Goal: Use online tool/utility: Utilize a website feature to perform a specific function

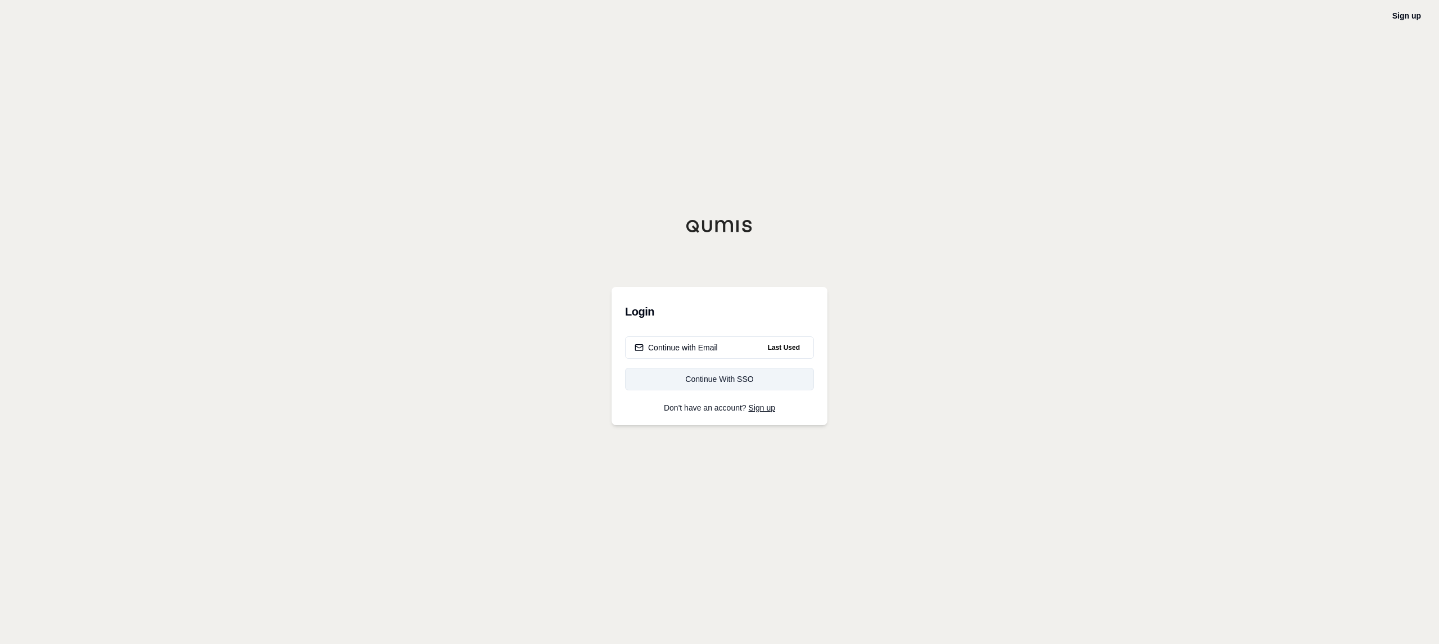
click at [756, 382] on div "Continue With SSO" at bounding box center [720, 378] width 170 height 11
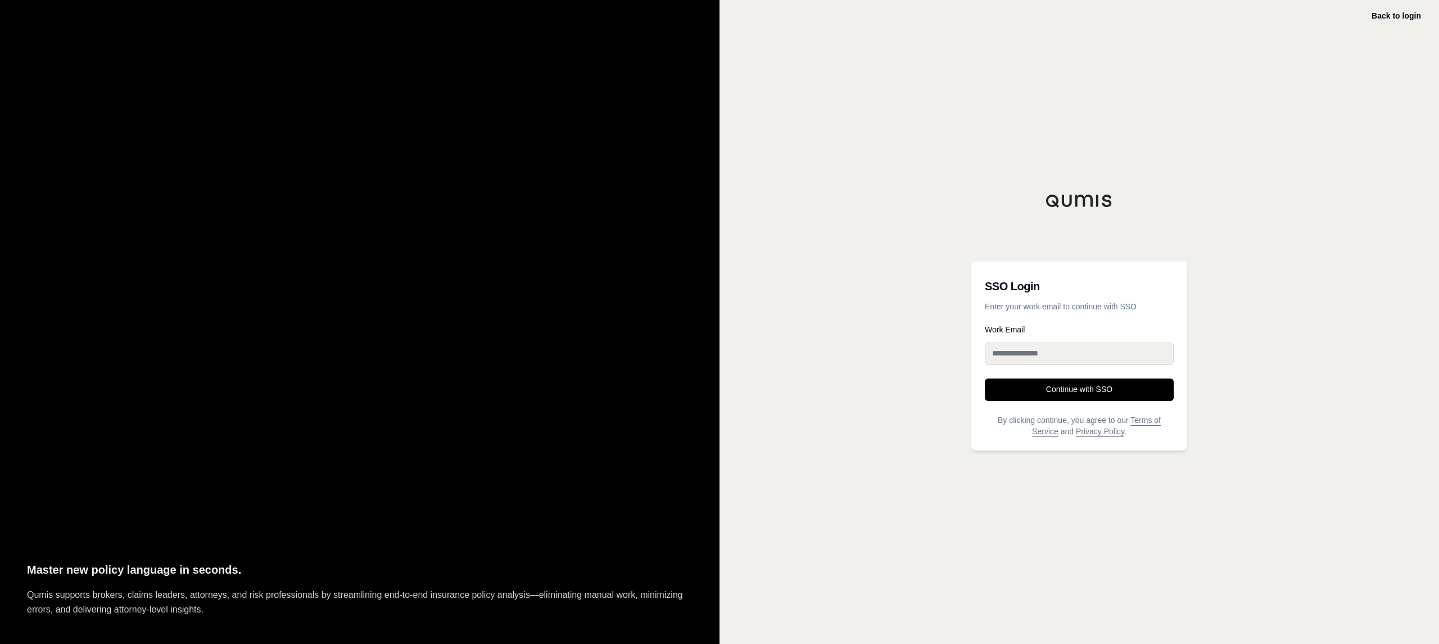
click at [1132, 355] on input "Work Email" at bounding box center [1079, 353] width 189 height 22
type input "**********"
click at [1138, 398] on button "Continue with SSO" at bounding box center [1079, 389] width 189 height 22
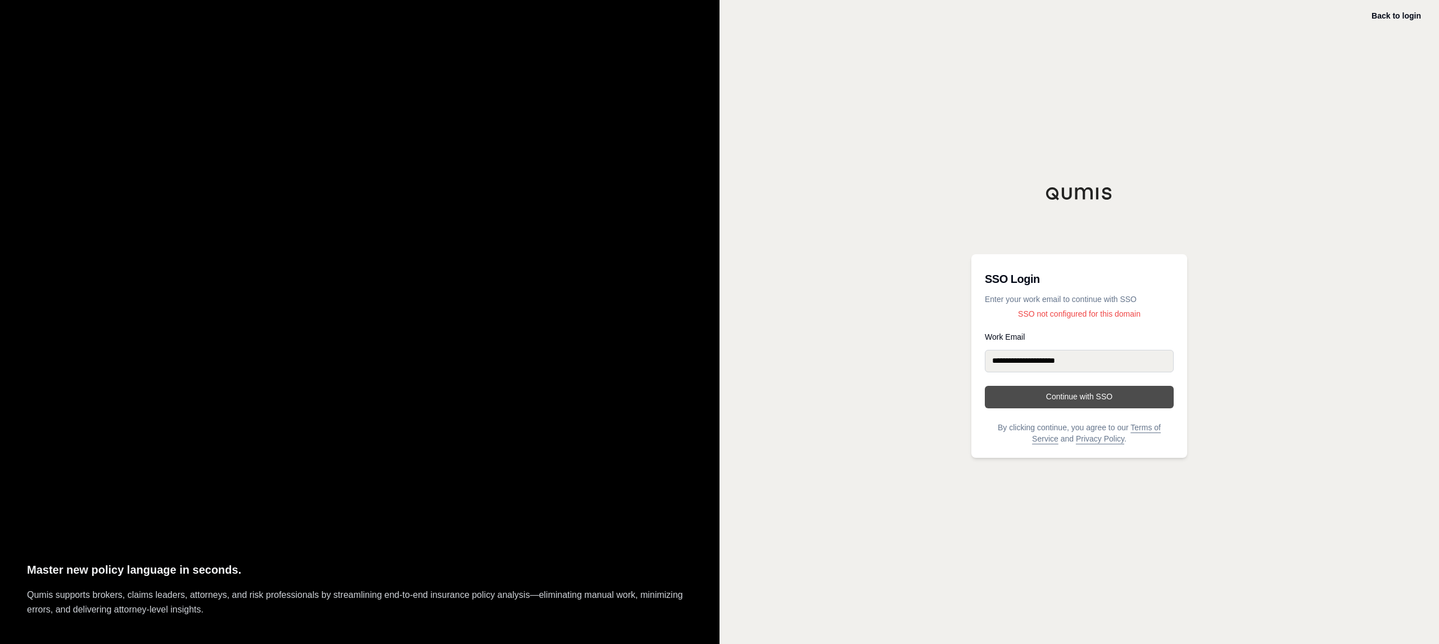
click at [1111, 401] on button "Continue with SSO" at bounding box center [1079, 397] width 189 height 22
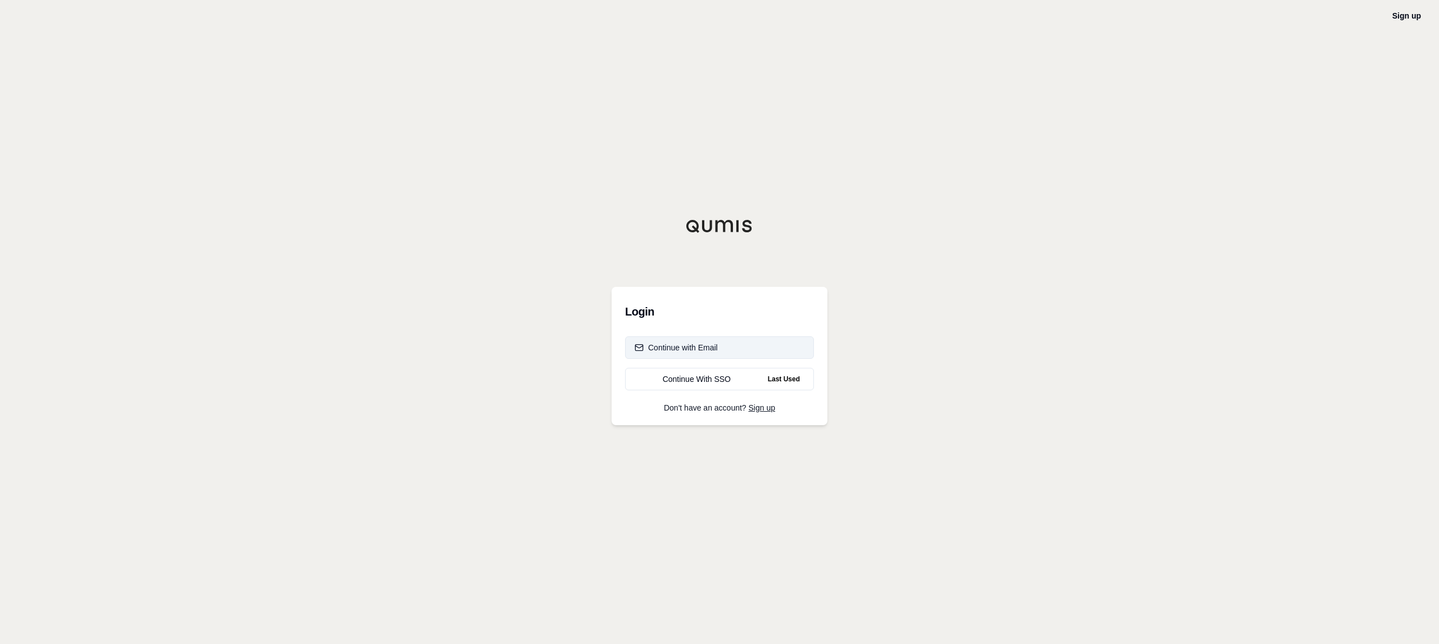
click at [690, 345] on div "Continue with Email" at bounding box center [676, 347] width 83 height 11
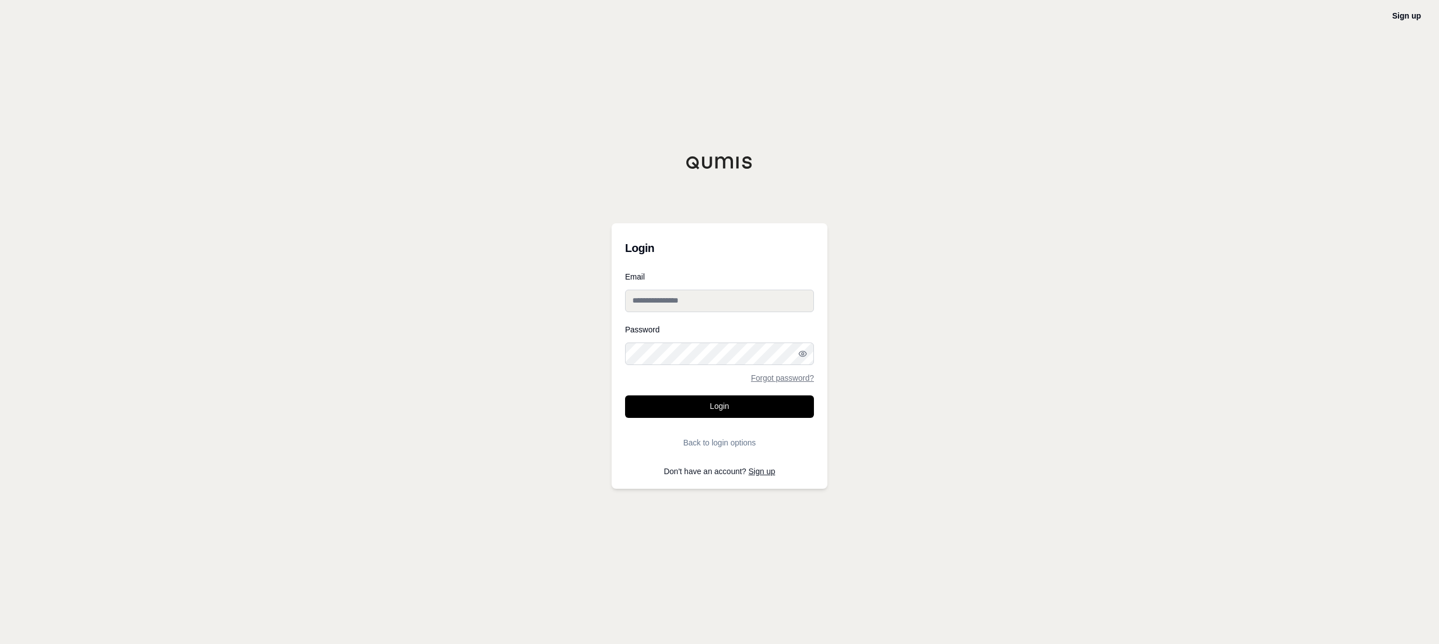
type input "**********"
click at [711, 412] on button "Login" at bounding box center [719, 406] width 189 height 22
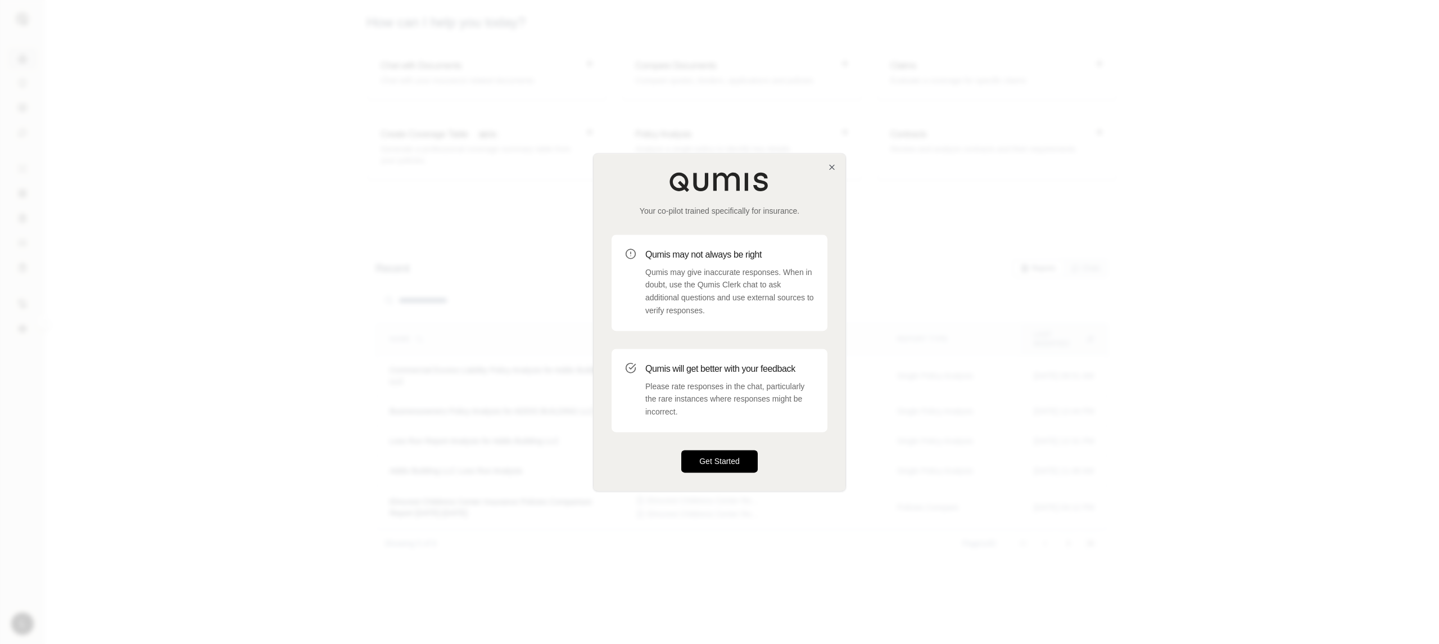
click at [743, 466] on button "Get Started" at bounding box center [719, 461] width 76 height 22
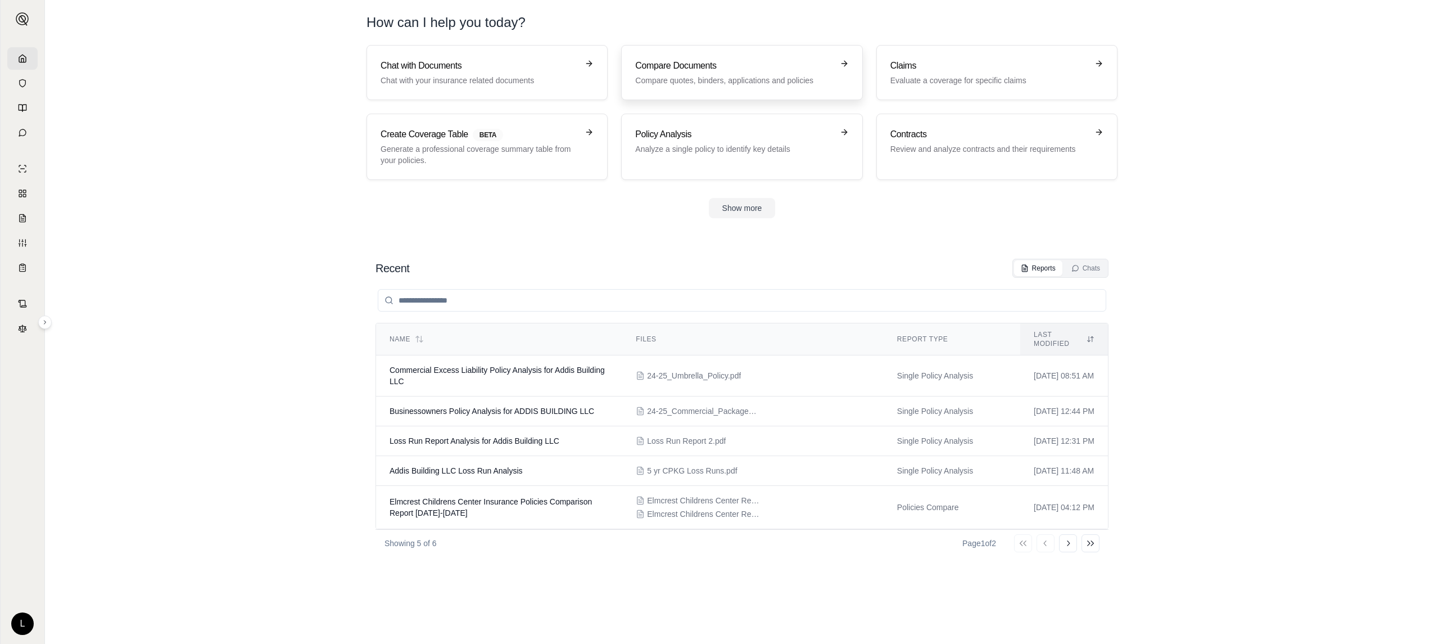
click at [732, 75] on p "Compare quotes, binders, applications and policies" at bounding box center [733, 80] width 197 height 11
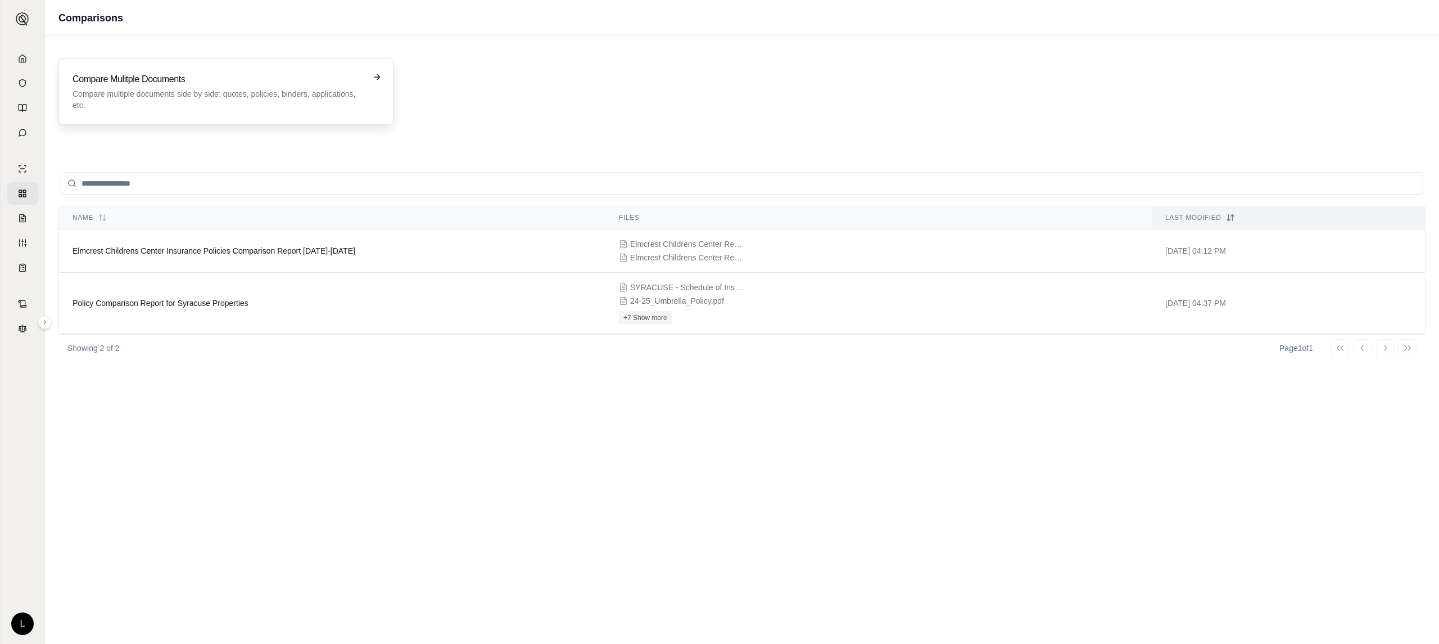
click at [282, 82] on h3 "Compare Mulitple Documents" at bounding box center [218, 79] width 291 height 13
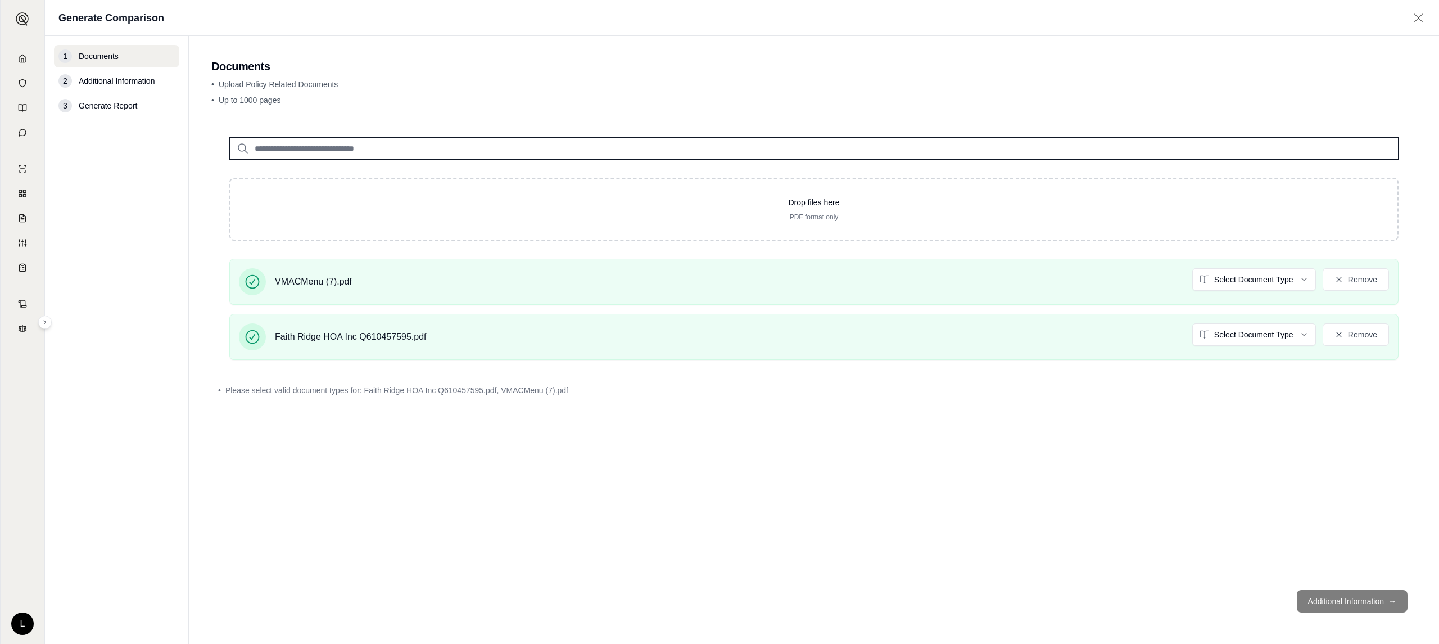
click at [1069, 495] on div "Drop files here PDF format only VMACMenu (7).pdf Select Document Type Remove Fa…" at bounding box center [814, 350] width 1206 height 462
click at [1244, 277] on html "L Generate Comparison 1 Documents 2 Additional Information 3 Generate Report Do…" at bounding box center [719, 322] width 1439 height 644
click at [1265, 333] on html "L Generate Comparison 1 Documents 2 Additional Information 3 Generate Report Do…" at bounding box center [719, 322] width 1439 height 644
click at [1356, 608] on button "Additional Information →" at bounding box center [1352, 601] width 111 height 22
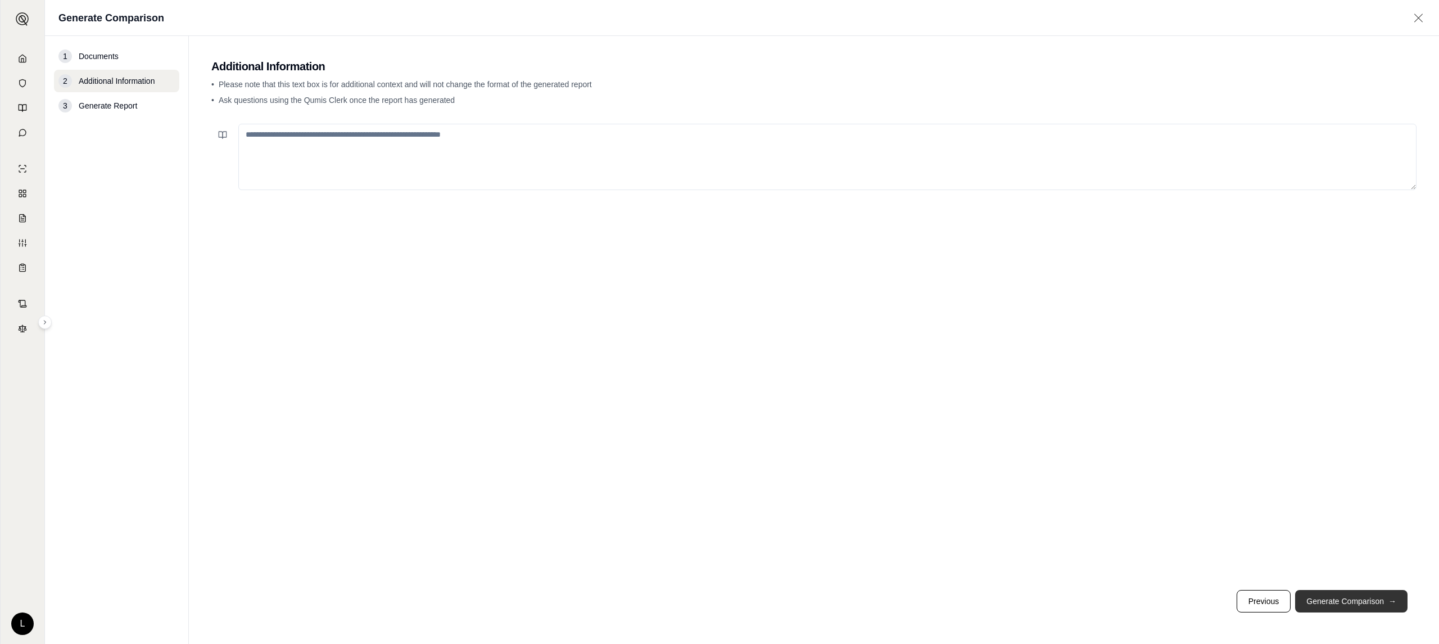
click at [1367, 606] on button "Generate Comparison →" at bounding box center [1351, 601] width 112 height 22
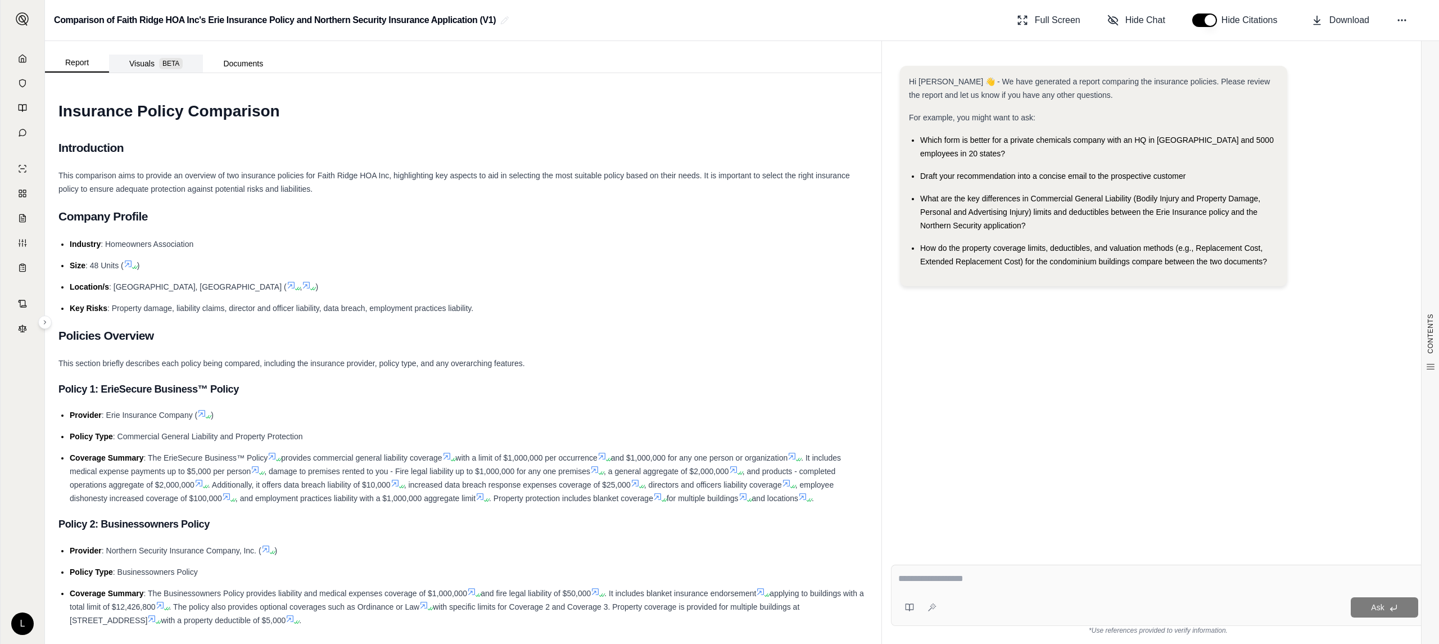
click at [138, 60] on button "Visuals BETA" at bounding box center [156, 64] width 94 height 18
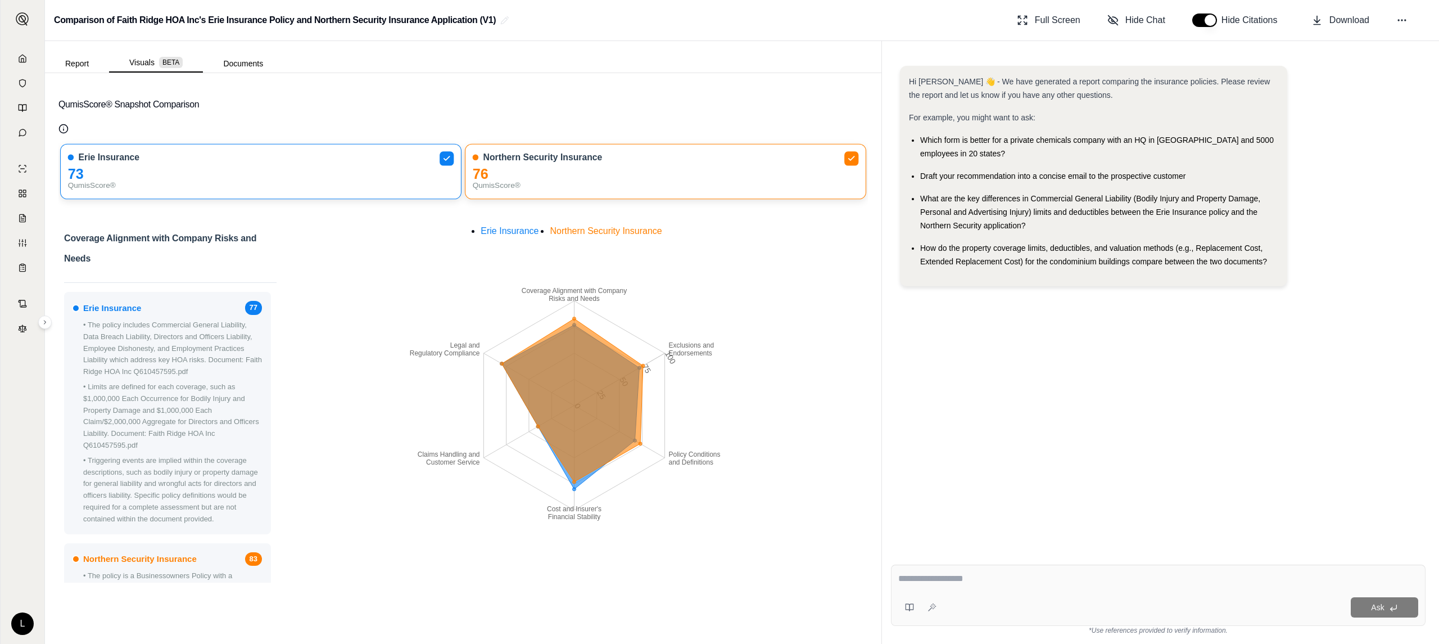
click at [205, 566] on div "Northern Security Insurance 83" at bounding box center [167, 559] width 189 height 14
click at [247, 64] on button "Documents" at bounding box center [243, 64] width 80 height 18
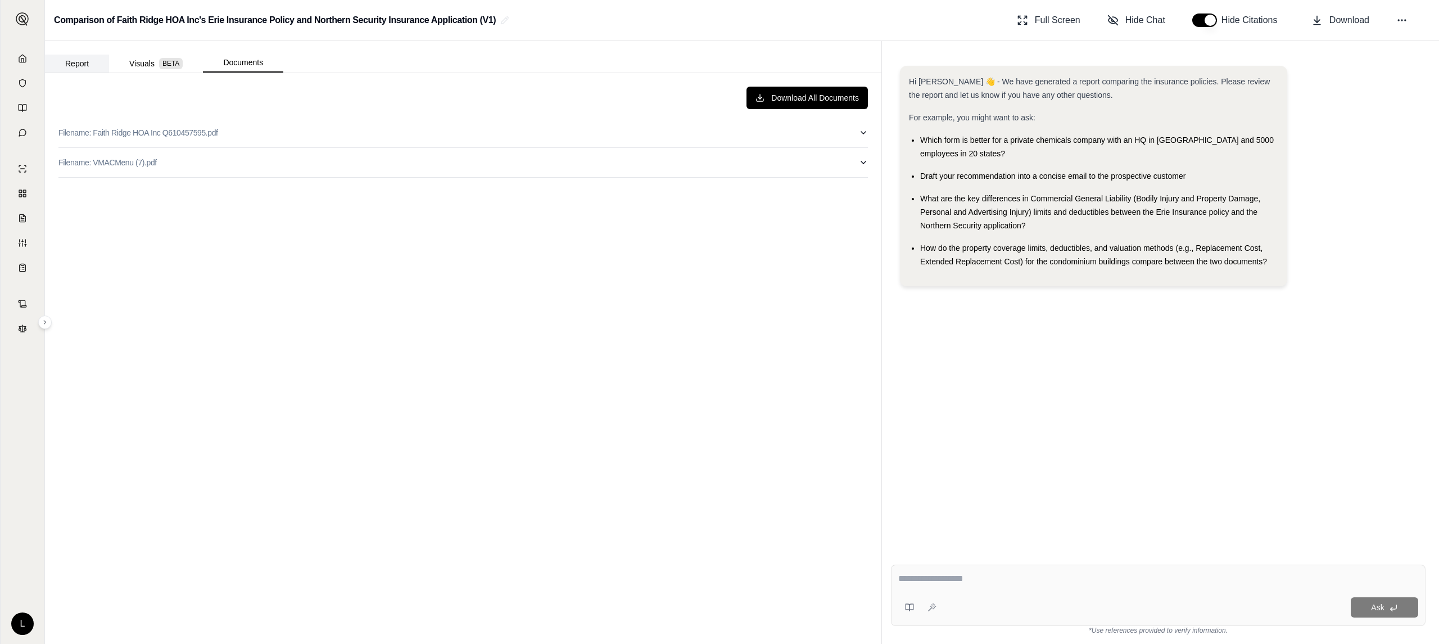
click at [71, 64] on button "Report" at bounding box center [77, 64] width 64 height 18
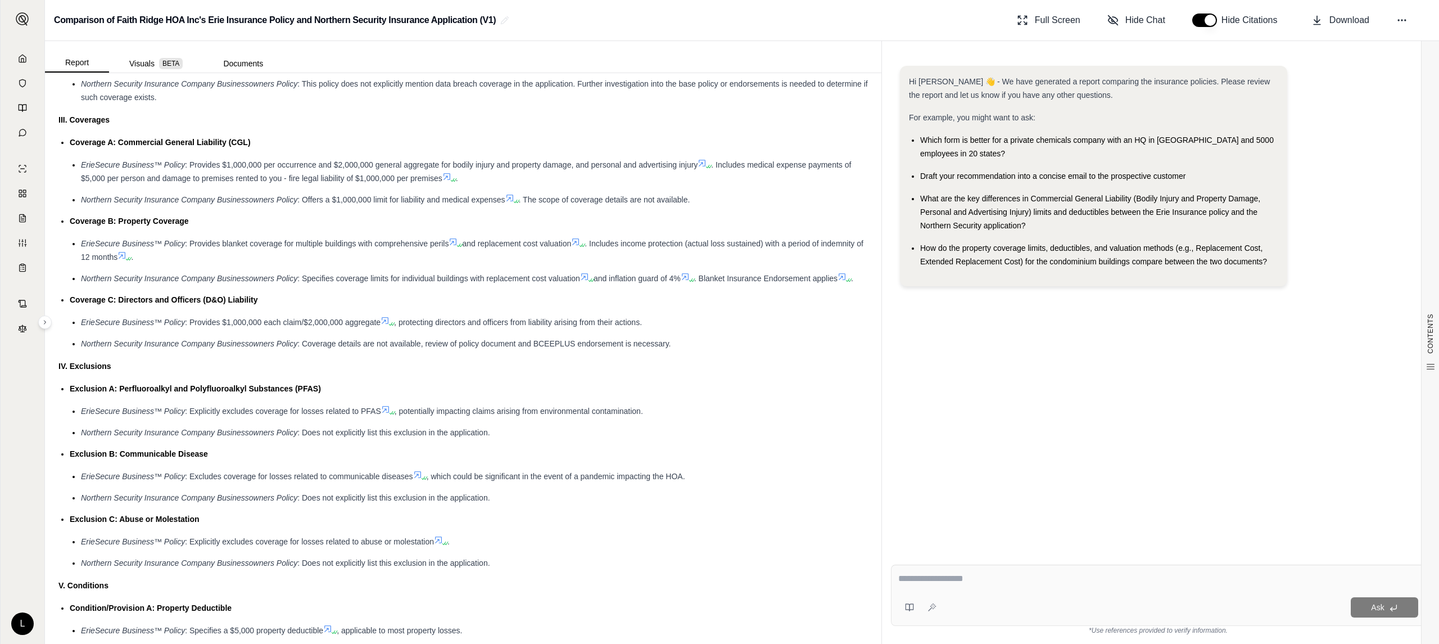
scroll to position [1074, 0]
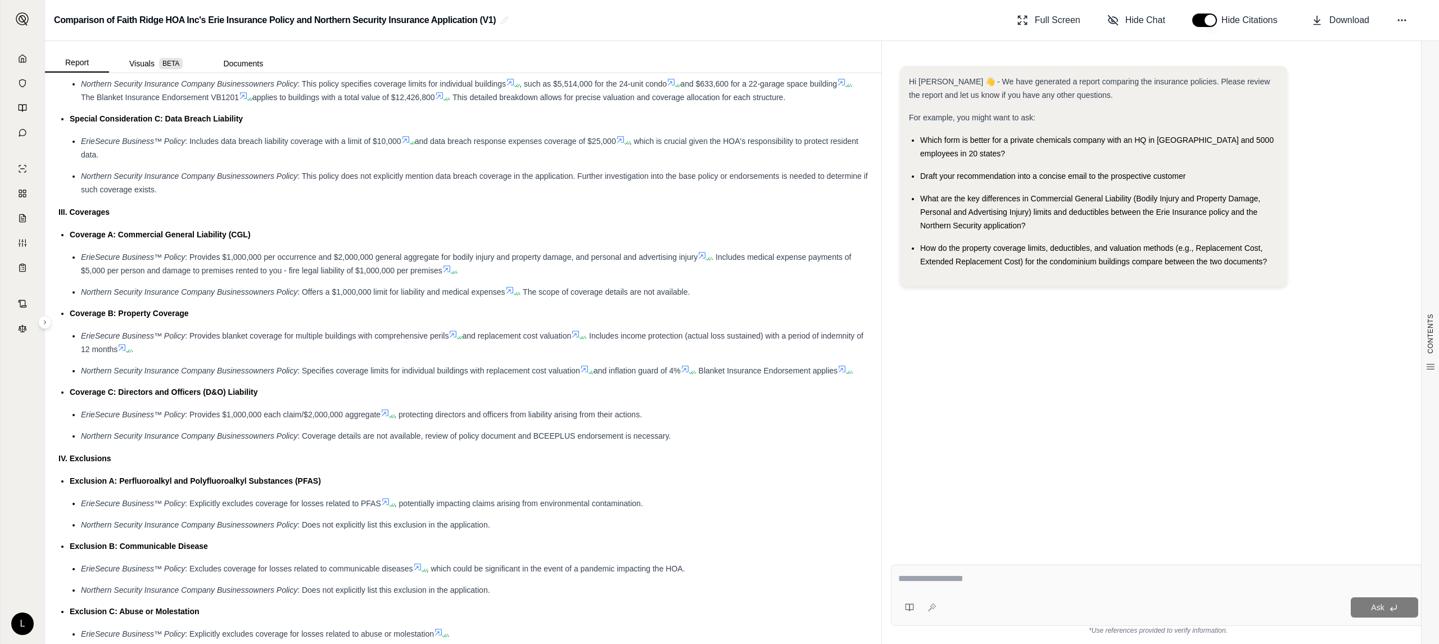
click at [1008, 579] on textarea at bounding box center [1159, 578] width 520 height 13
click at [1101, 576] on textarea at bounding box center [1159, 578] width 520 height 13
type textarea "**********"
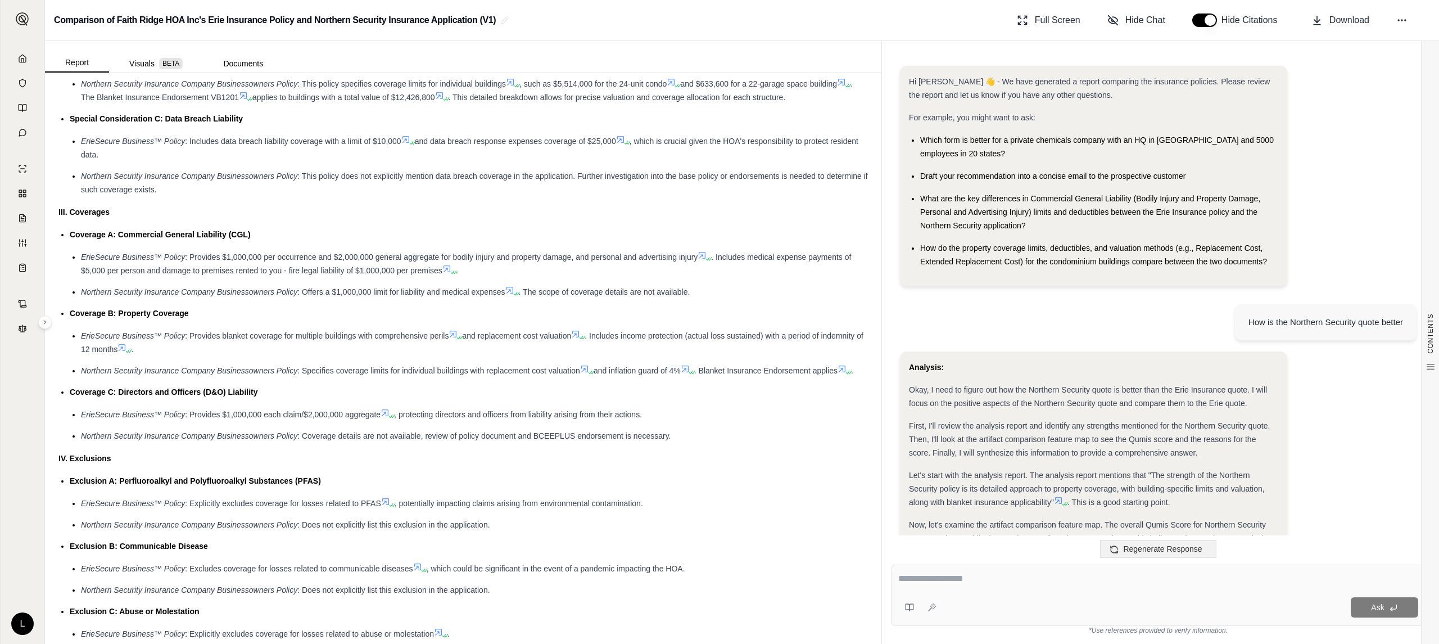
scroll to position [574, 0]
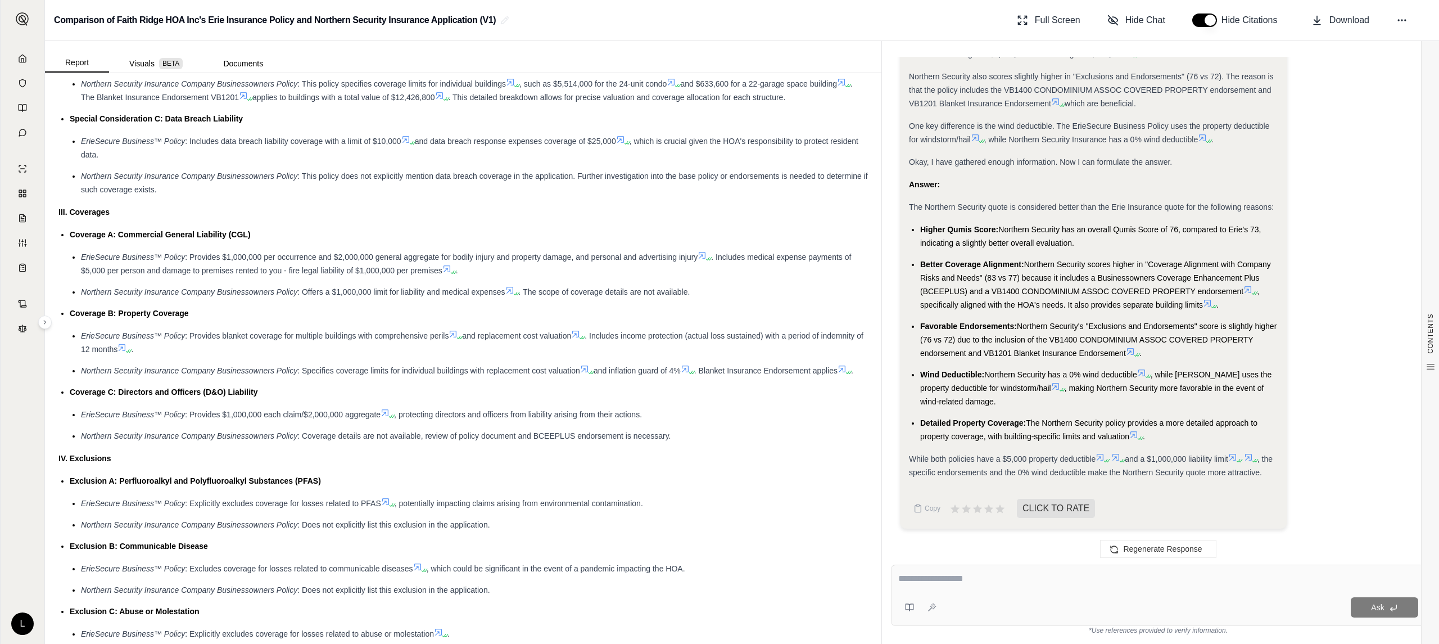
click at [1093, 589] on div "Ask" at bounding box center [1158, 595] width 535 height 61
type textarea "**********"
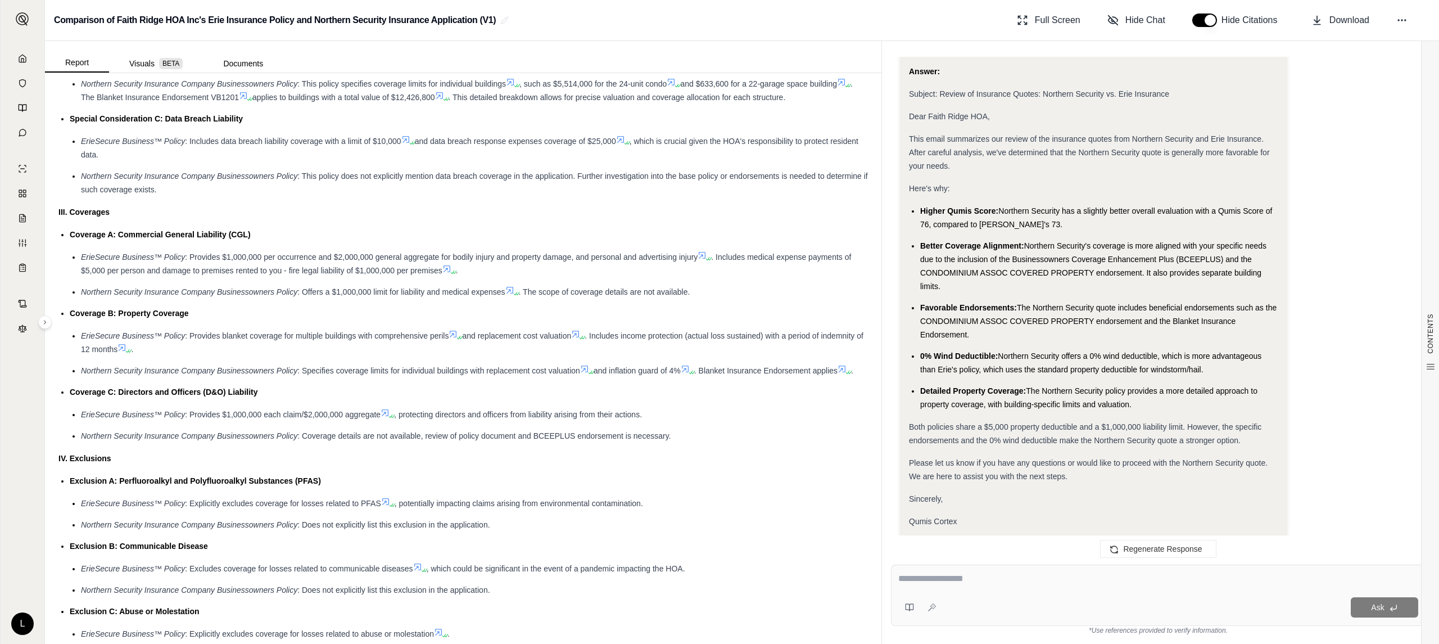
scroll to position [1311, 0]
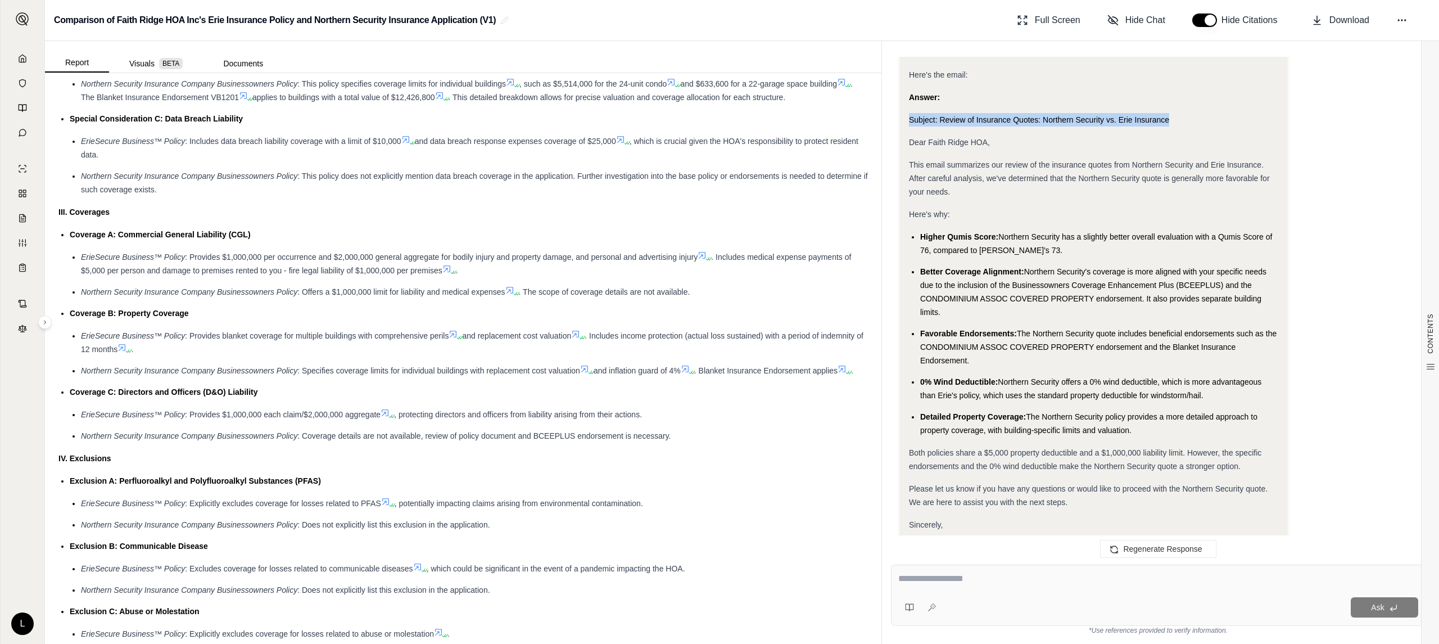
drag, startPoint x: 1144, startPoint y: 116, endPoint x: 905, endPoint y: 115, distance: 239.0
click at [905, 115] on div "Analysis: Okay, I need to transform the previous answer into an email format su…" at bounding box center [1093, 230] width 387 height 747
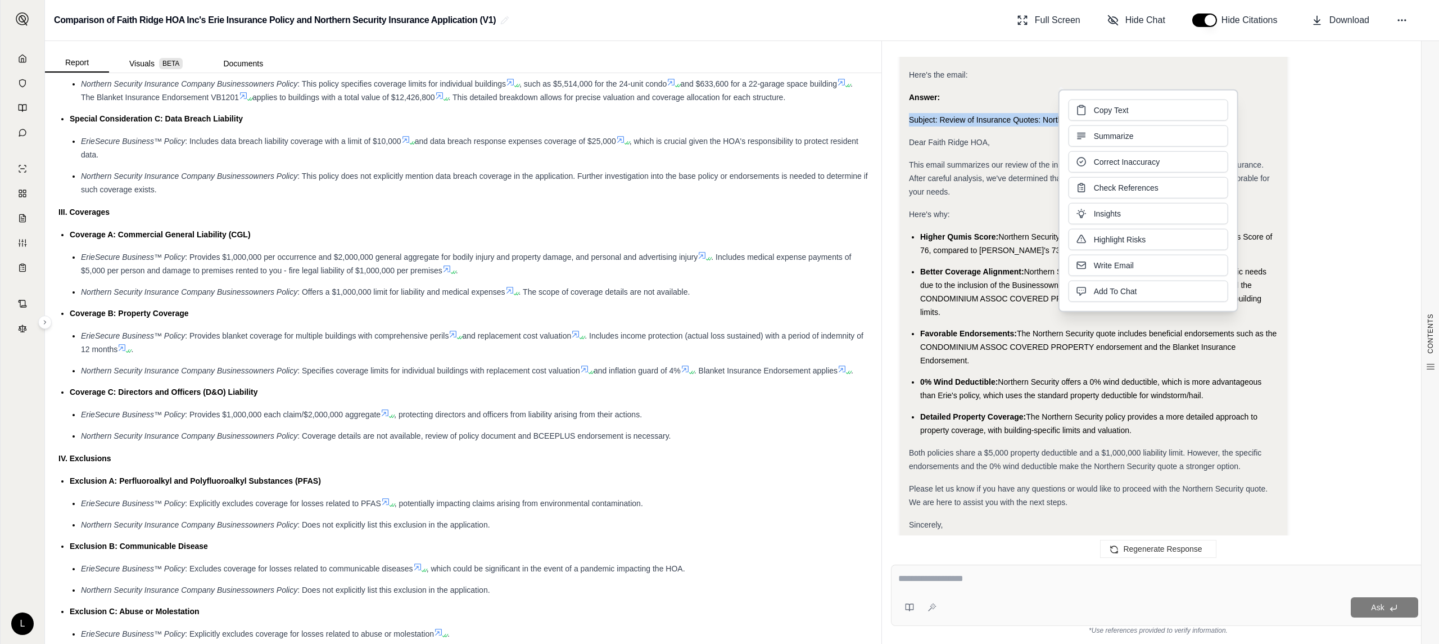
drag, startPoint x: 1107, startPoint y: 125, endPoint x: 1129, endPoint y: 109, distance: 27.8
click at [1118, 109] on span "Copy Text" at bounding box center [1111, 110] width 35 height 11
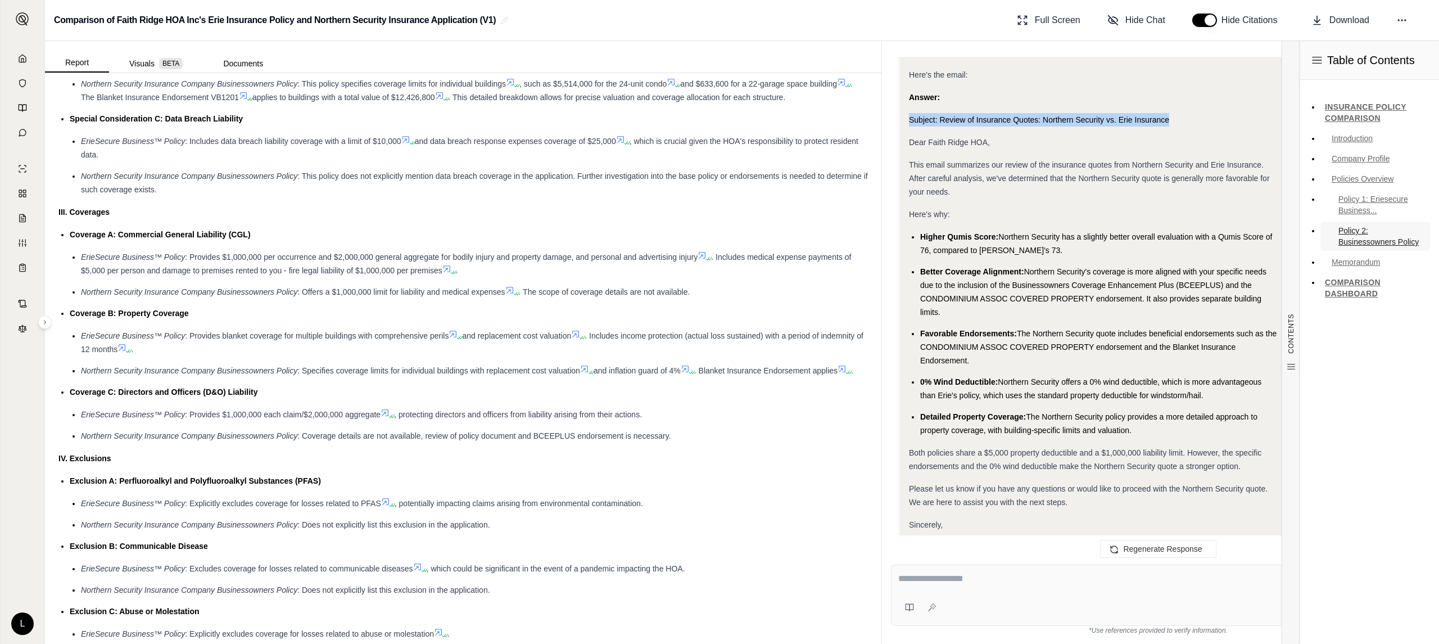
click at [1411, 222] on link "Policy 2: Businessowners Policy" at bounding box center [1376, 236] width 110 height 29
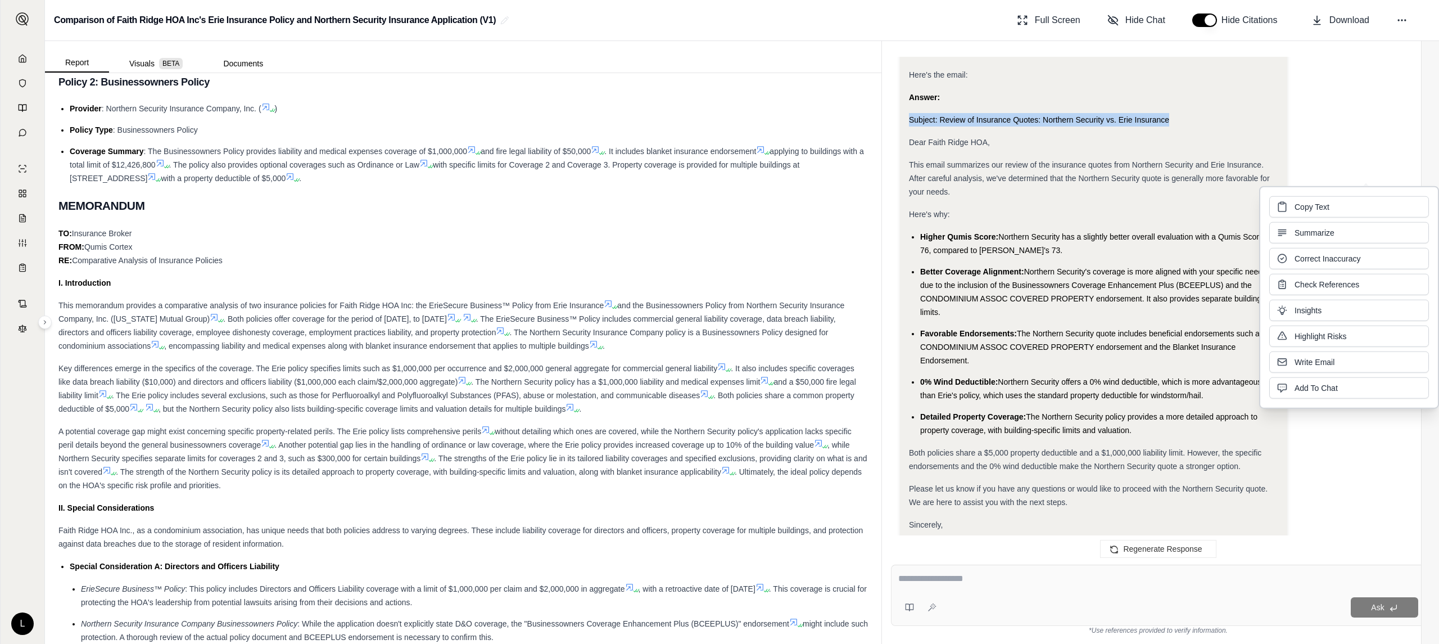
scroll to position [441, 0]
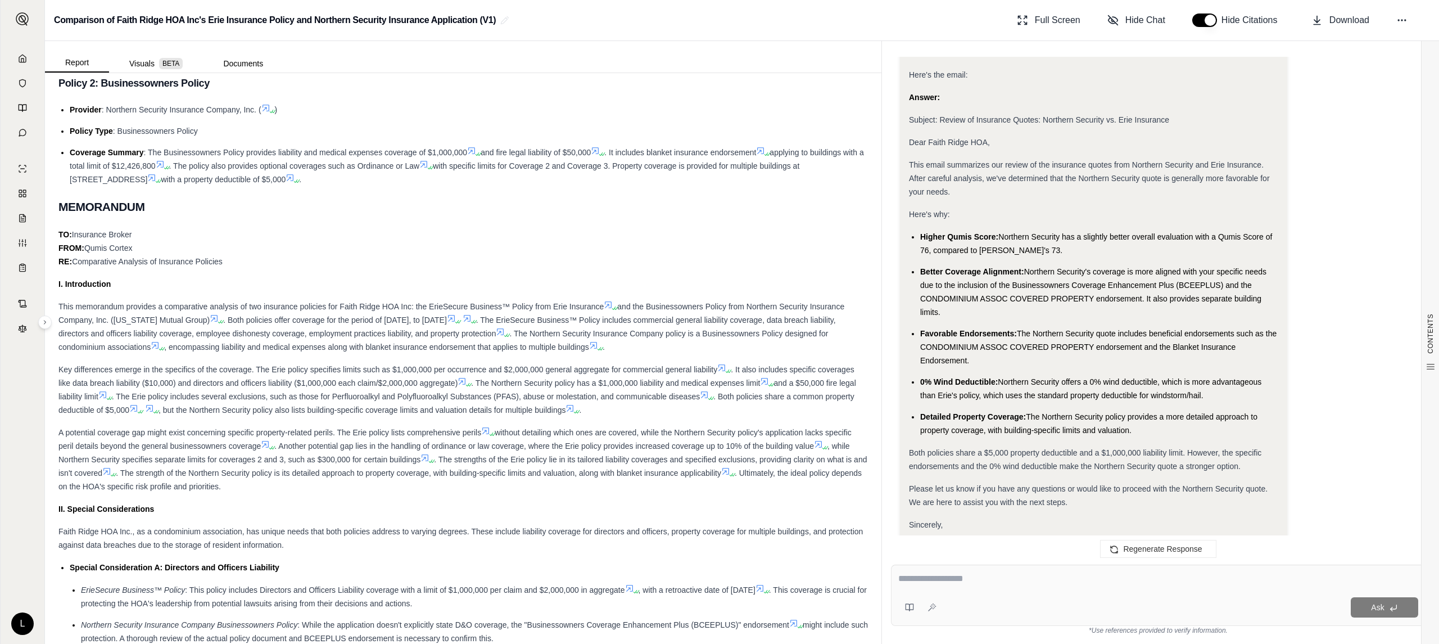
click at [1063, 138] on div "Dear Faith Ridge HOA," at bounding box center [1093, 142] width 369 height 13
click at [914, 143] on span "Dear Faith Ridge HOA," at bounding box center [949, 142] width 81 height 9
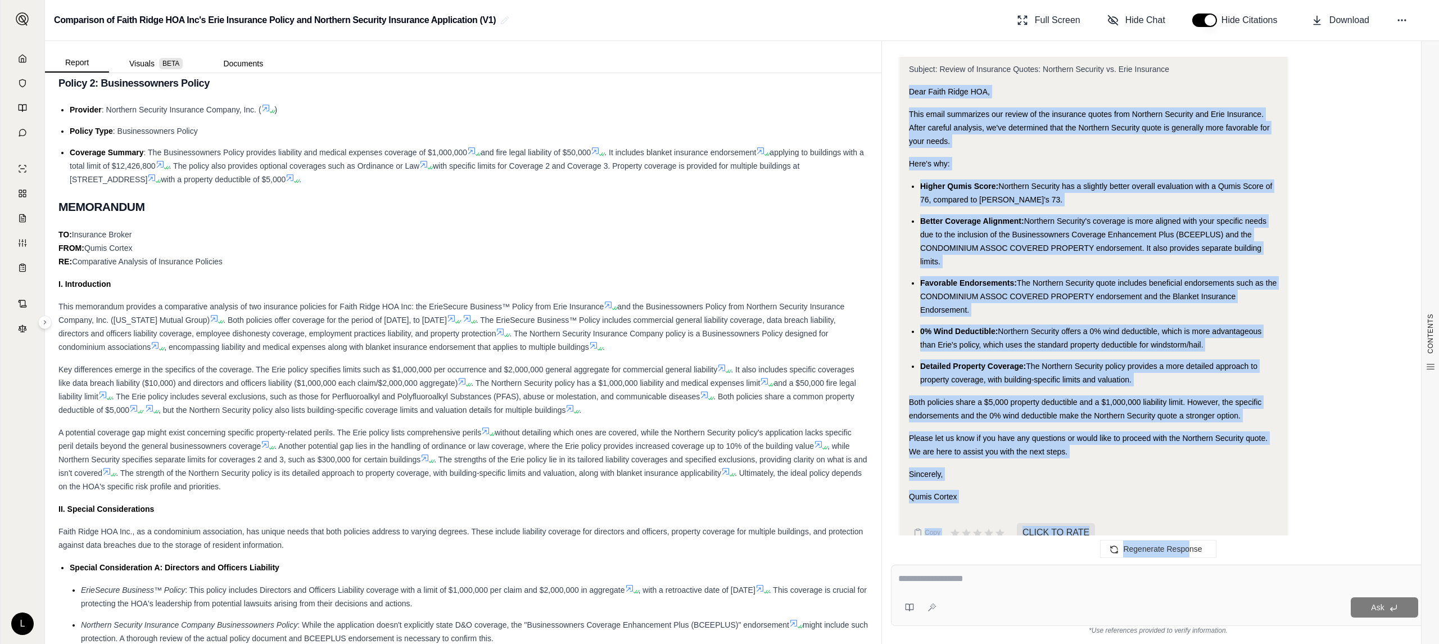
scroll to position [1386, 0]
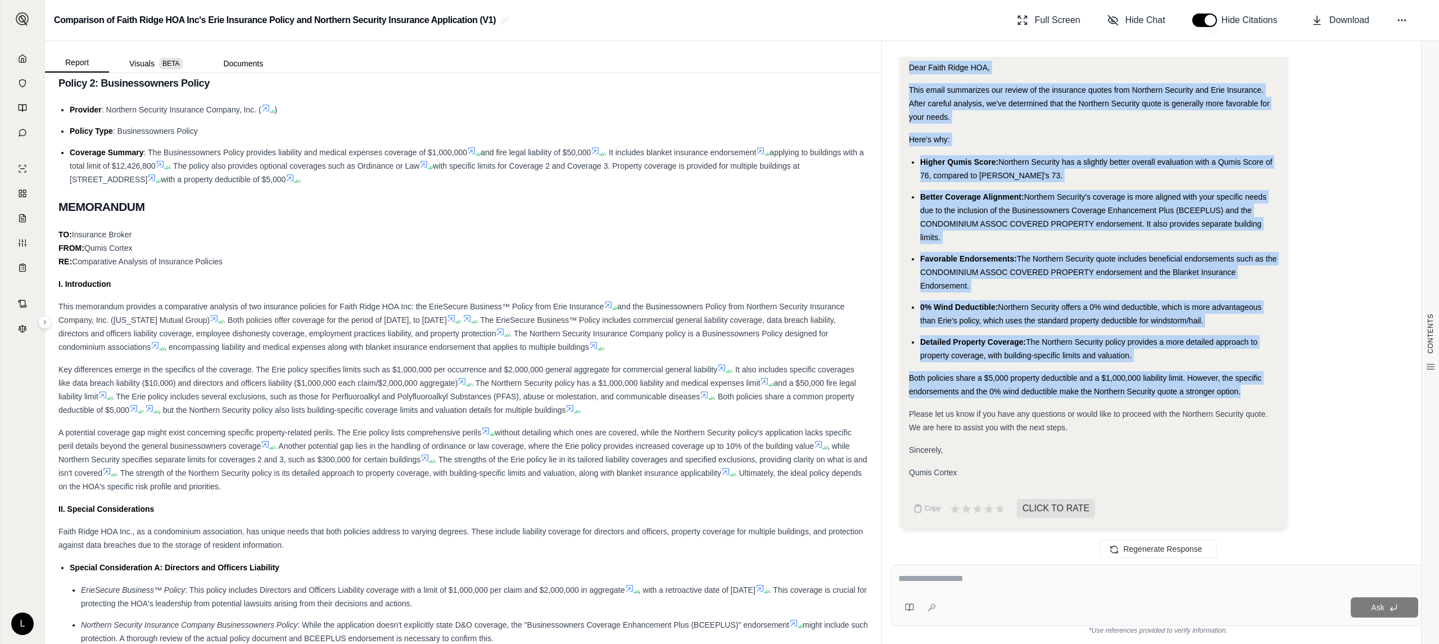
drag, startPoint x: 909, startPoint y: 143, endPoint x: 1255, endPoint y: 394, distance: 427.5
click at [1255, 394] on div "Analysis: Okay, I need to transform the previous answer into an email format su…" at bounding box center [1093, 135] width 369 height 688
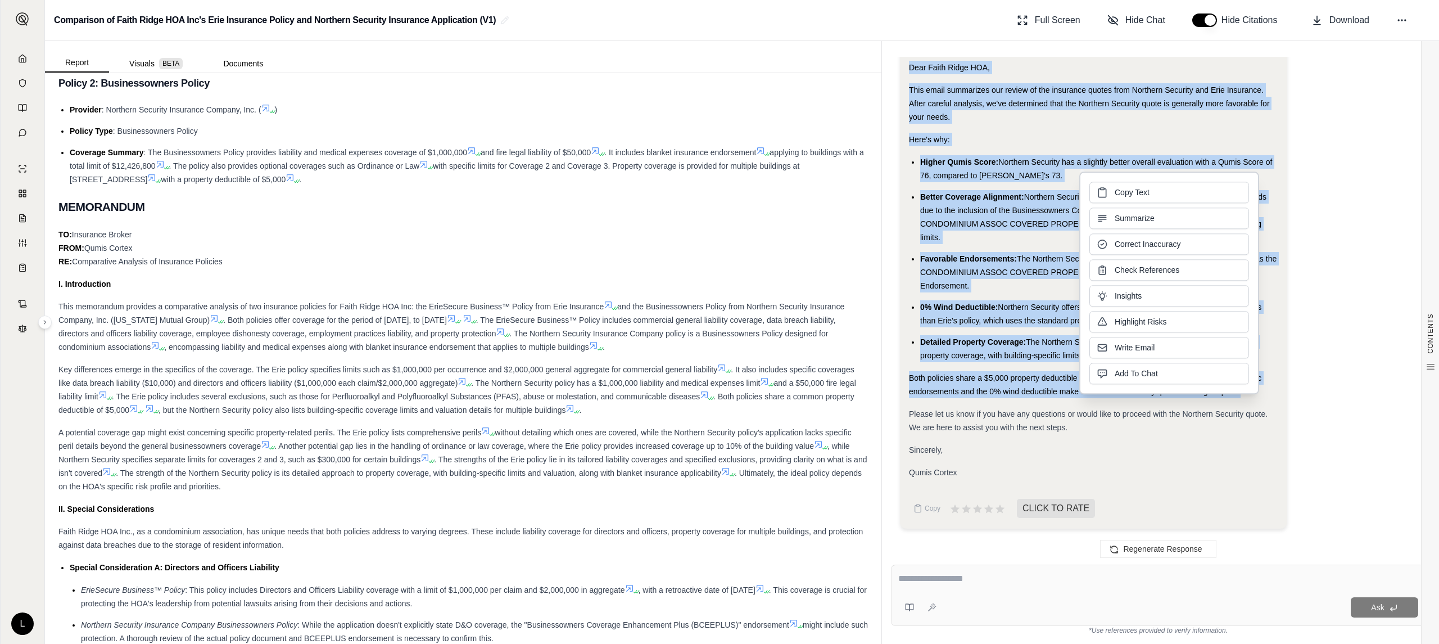
drag, startPoint x: 1127, startPoint y: 207, endPoint x: 1152, endPoint y: 192, distance: 28.9
click at [1152, 192] on button "Copy Text" at bounding box center [1170, 192] width 160 height 21
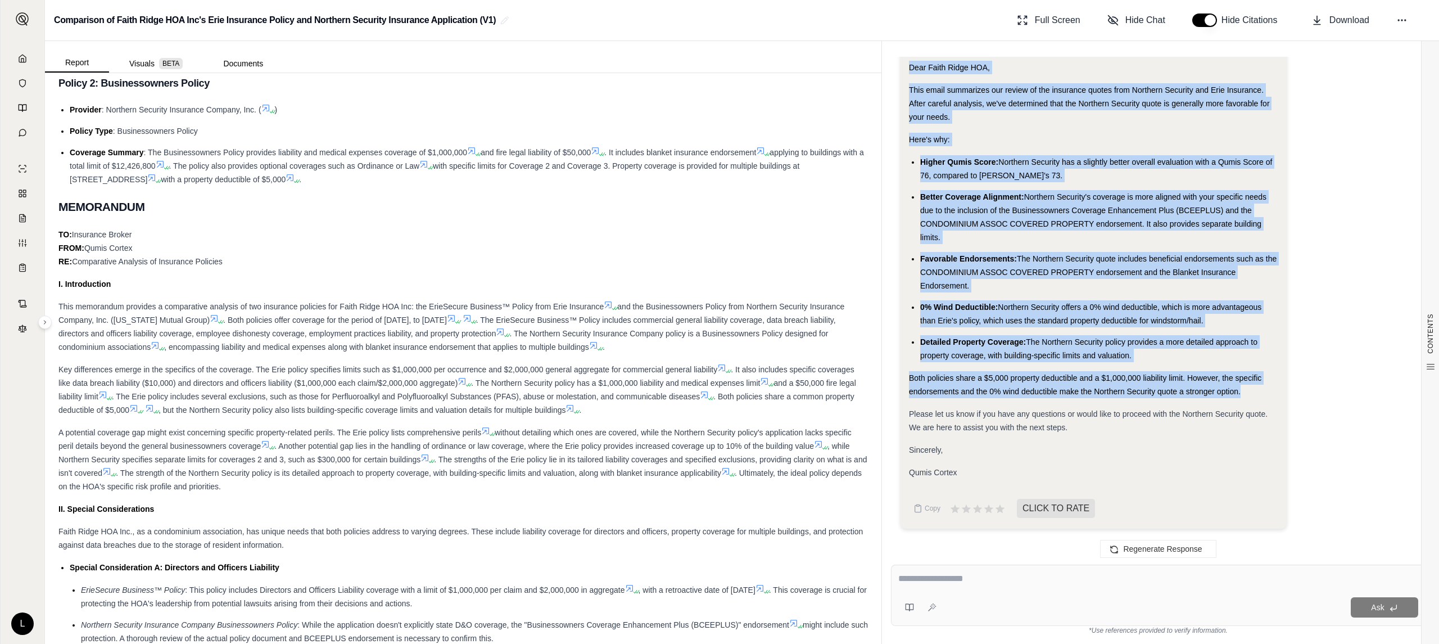
click at [1037, 581] on textarea at bounding box center [1159, 578] width 520 height 13
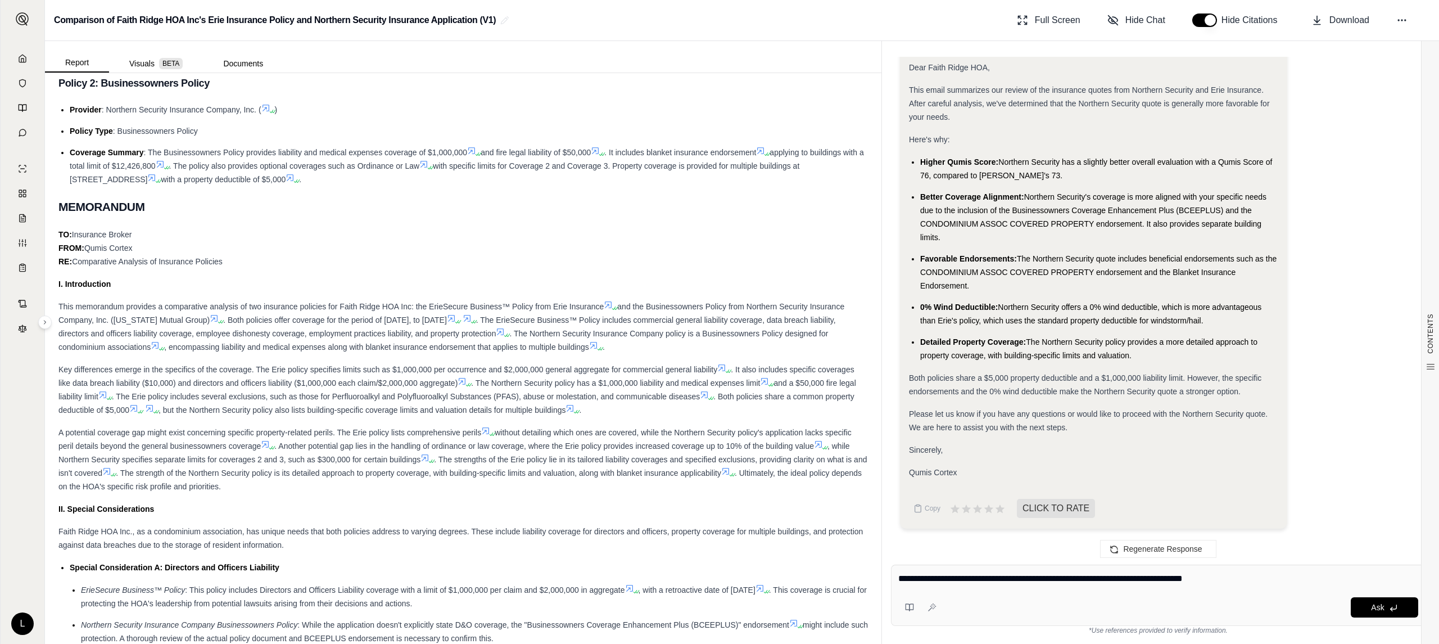
type textarea "**********"
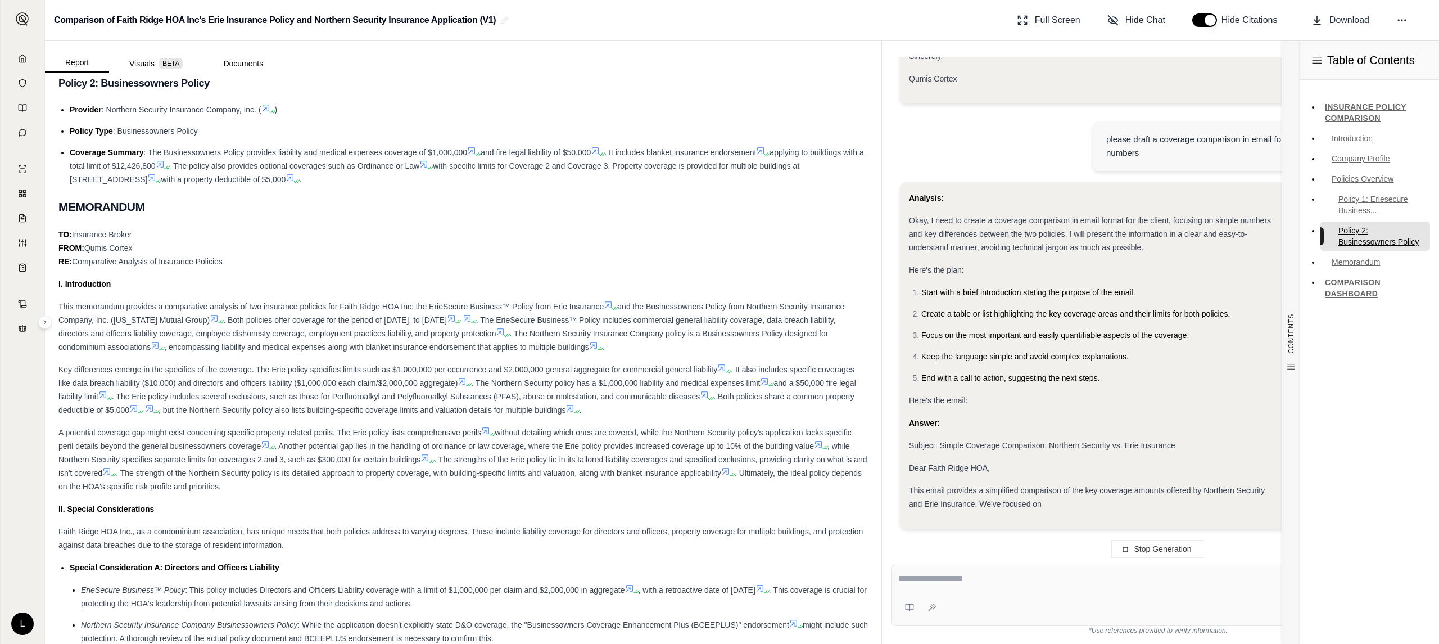
scroll to position [1807, 0]
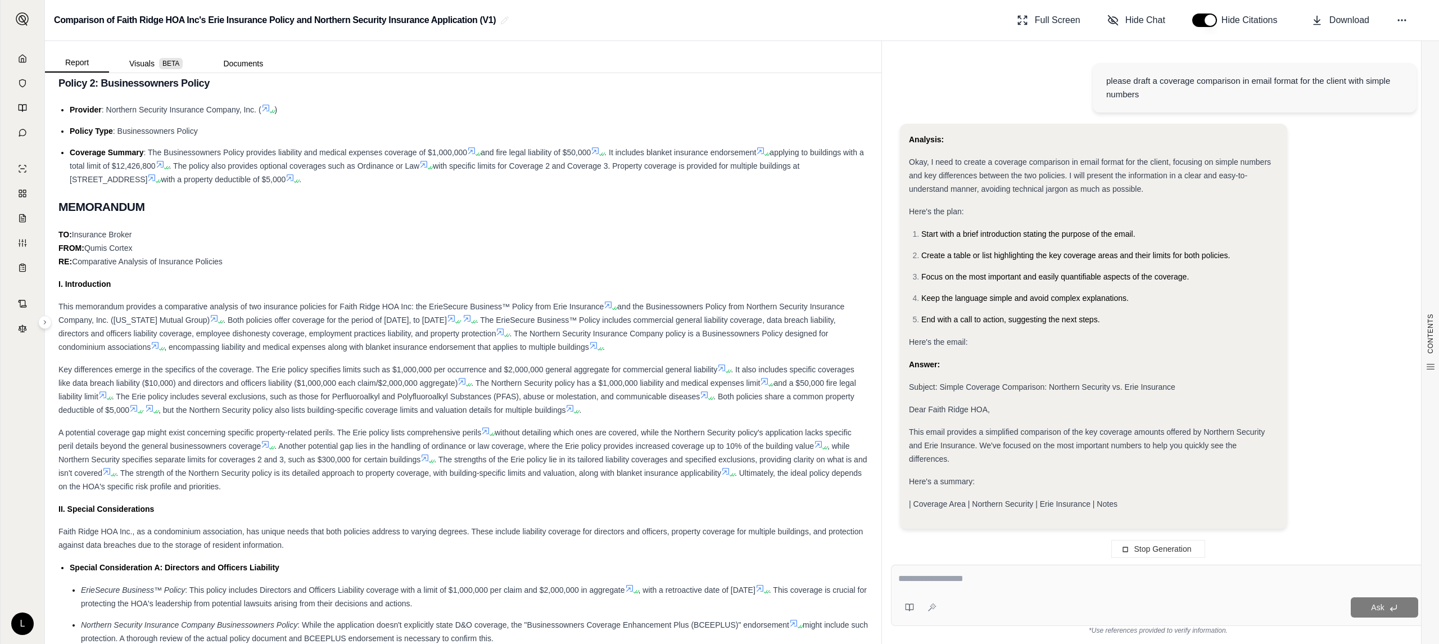
click at [1006, 500] on span "| Coverage Area | Northern Security | Erie Insurance | Notes" at bounding box center [1013, 503] width 209 height 9
click at [961, 476] on div "Analysis: Okay, I need to create a coverage comparison in email format for the …" at bounding box center [1093, 322] width 369 height 378
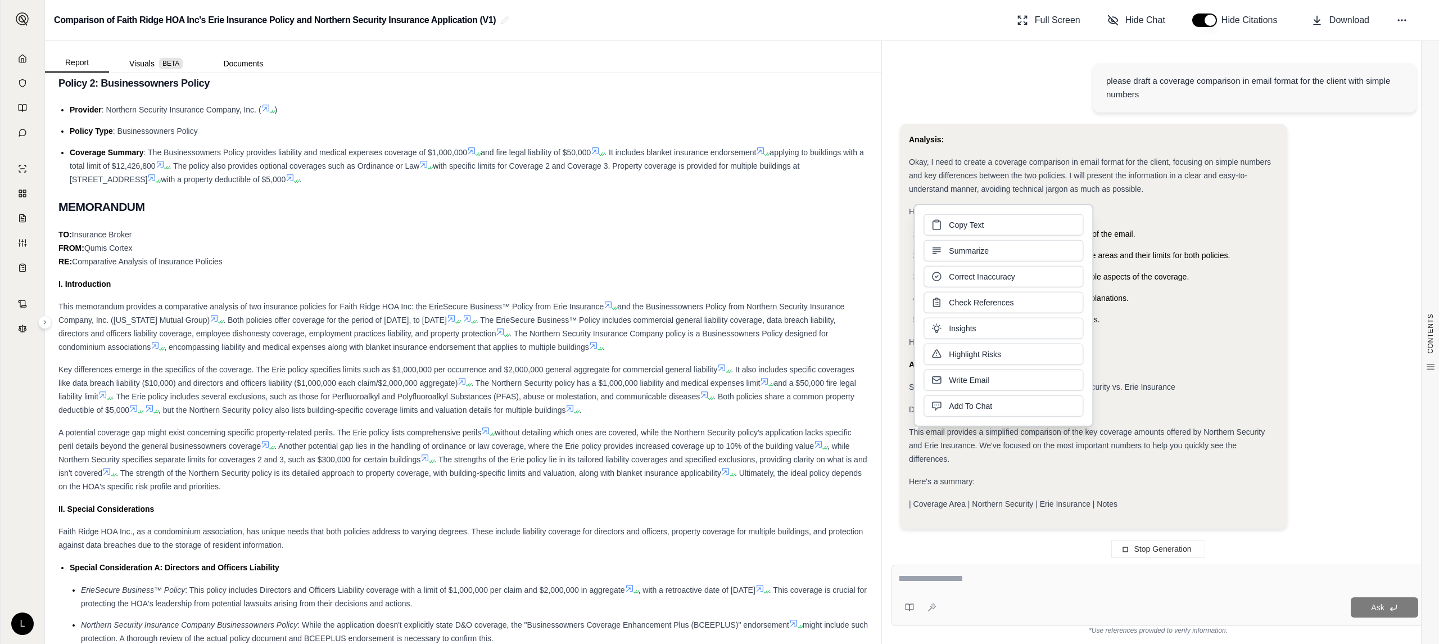
click at [923, 500] on span "| Coverage Area | Northern Security | Erie Insurance | Notes" at bounding box center [1013, 503] width 209 height 9
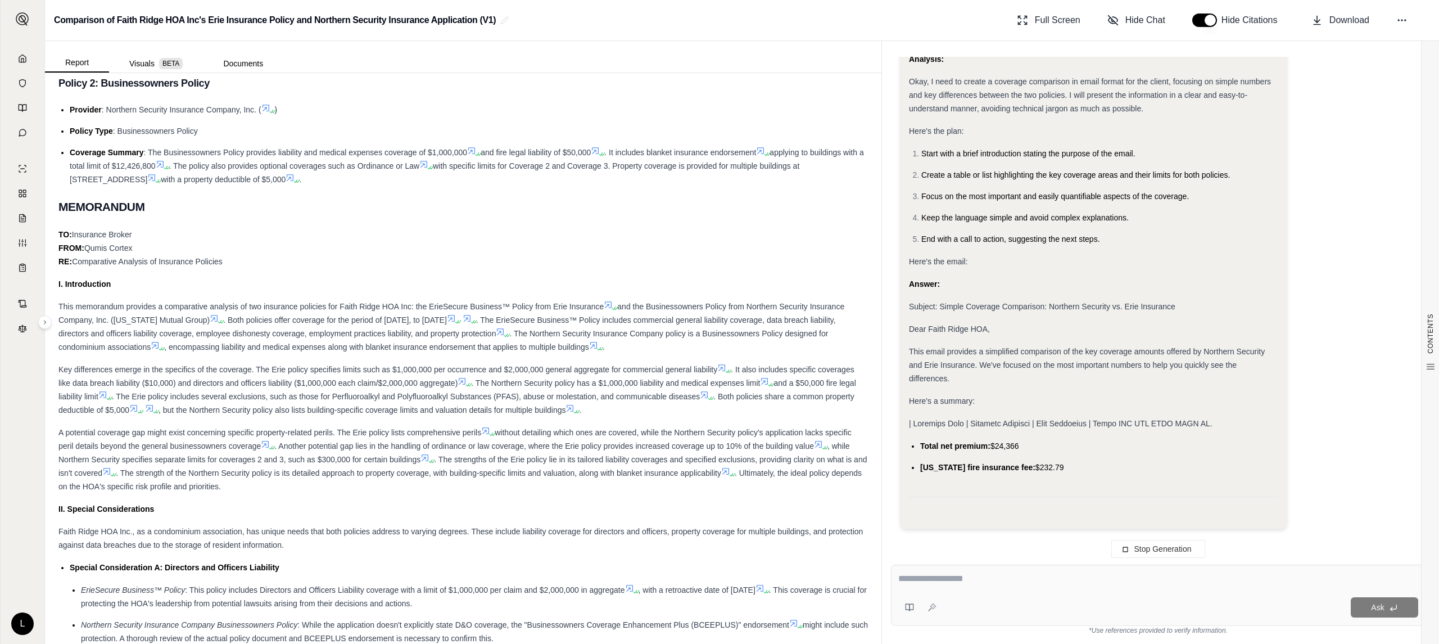
click at [928, 500] on div "Analysis: Okay, I need to create a coverage comparison in email format for the …" at bounding box center [1093, 285] width 369 height 467
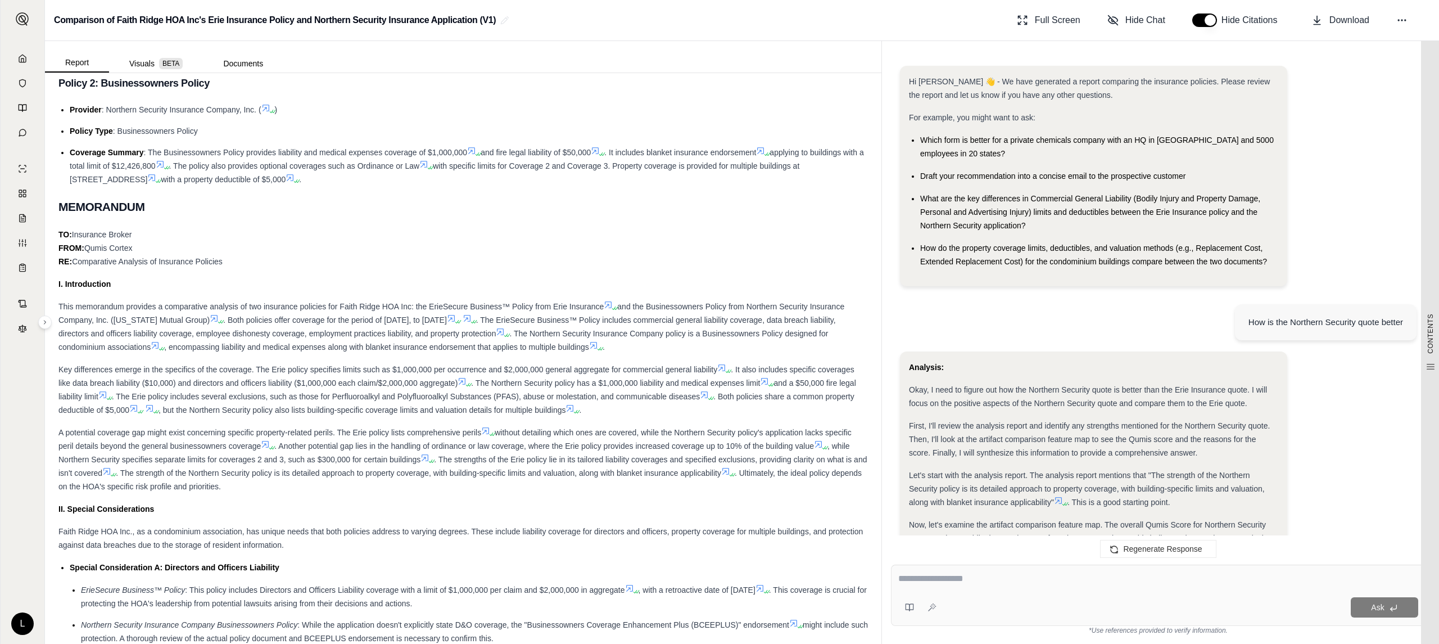
scroll to position [2016, 0]
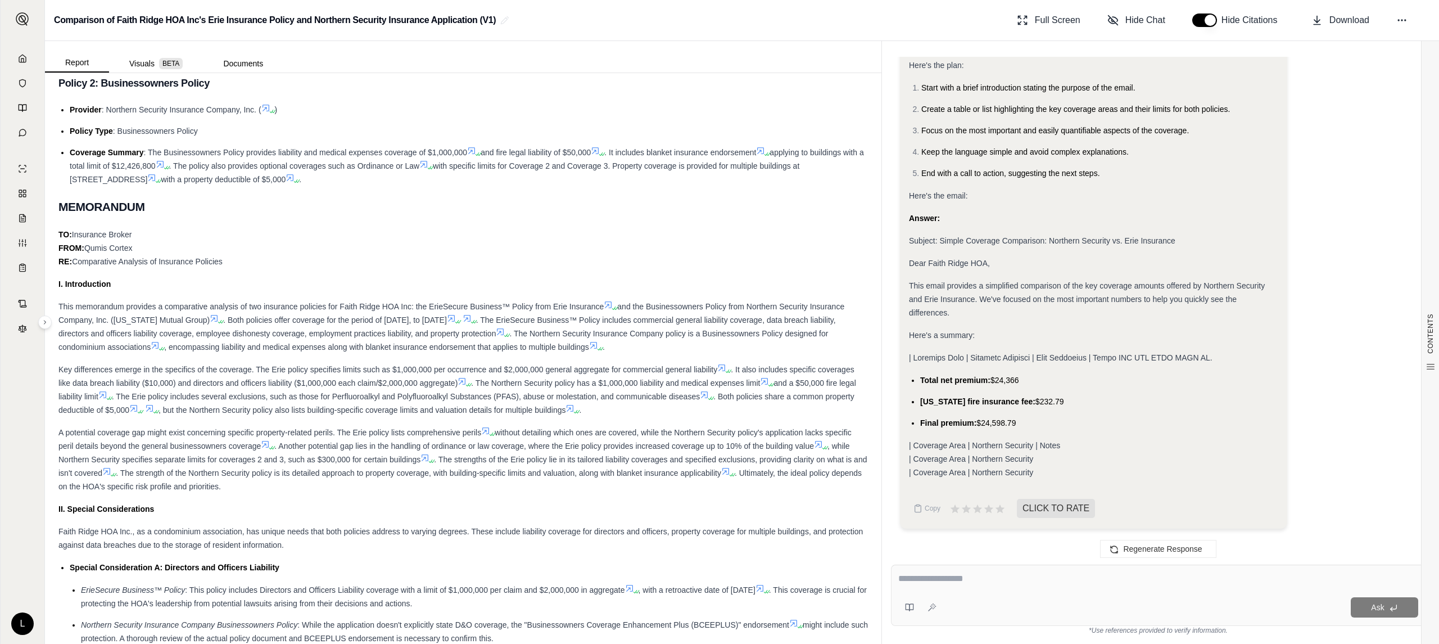
drag, startPoint x: 978, startPoint y: 448, endPoint x: 995, endPoint y: 448, distance: 16.9
click at [978, 448] on span "| Coverage Area | Northern Security | Notes" at bounding box center [984, 445] width 151 height 9
click at [985, 451] on div "| Coverage Area | Northern Security | Notes | Coverage Area | Northern Security…" at bounding box center [1093, 459] width 369 height 40
click at [955, 514] on icon at bounding box center [955, 509] width 12 height 12
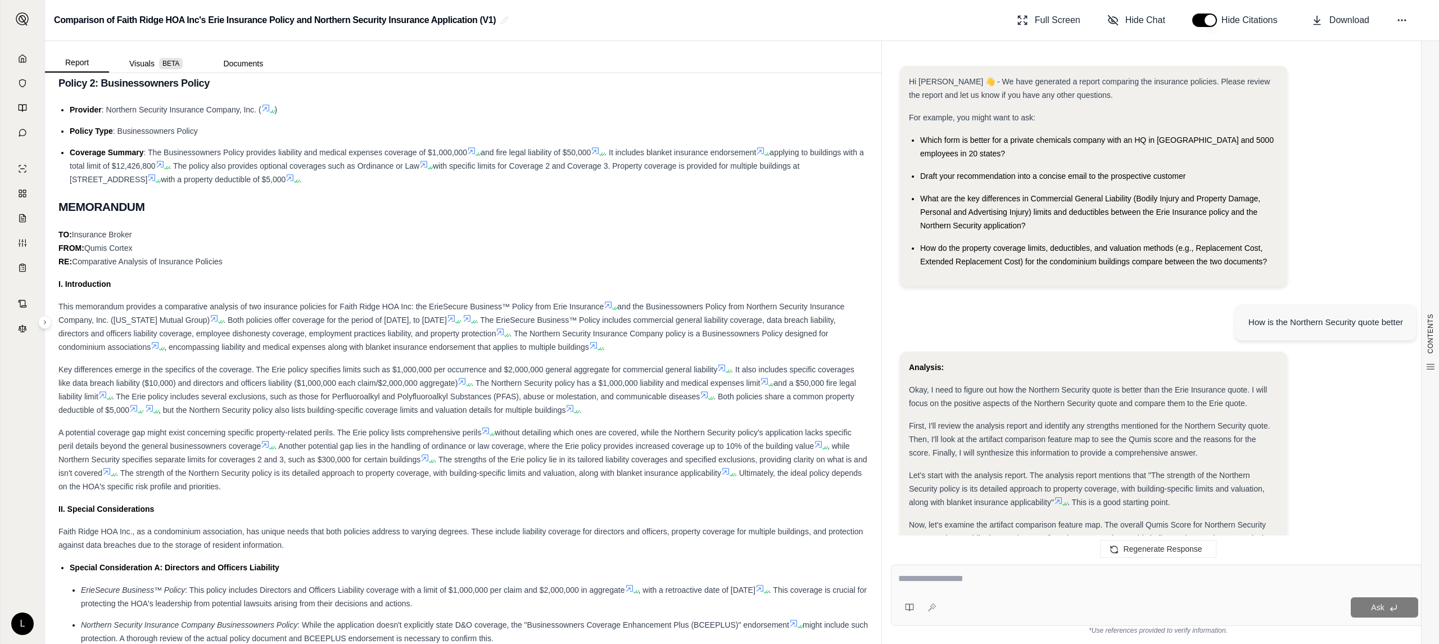
scroll to position [2109, 0]
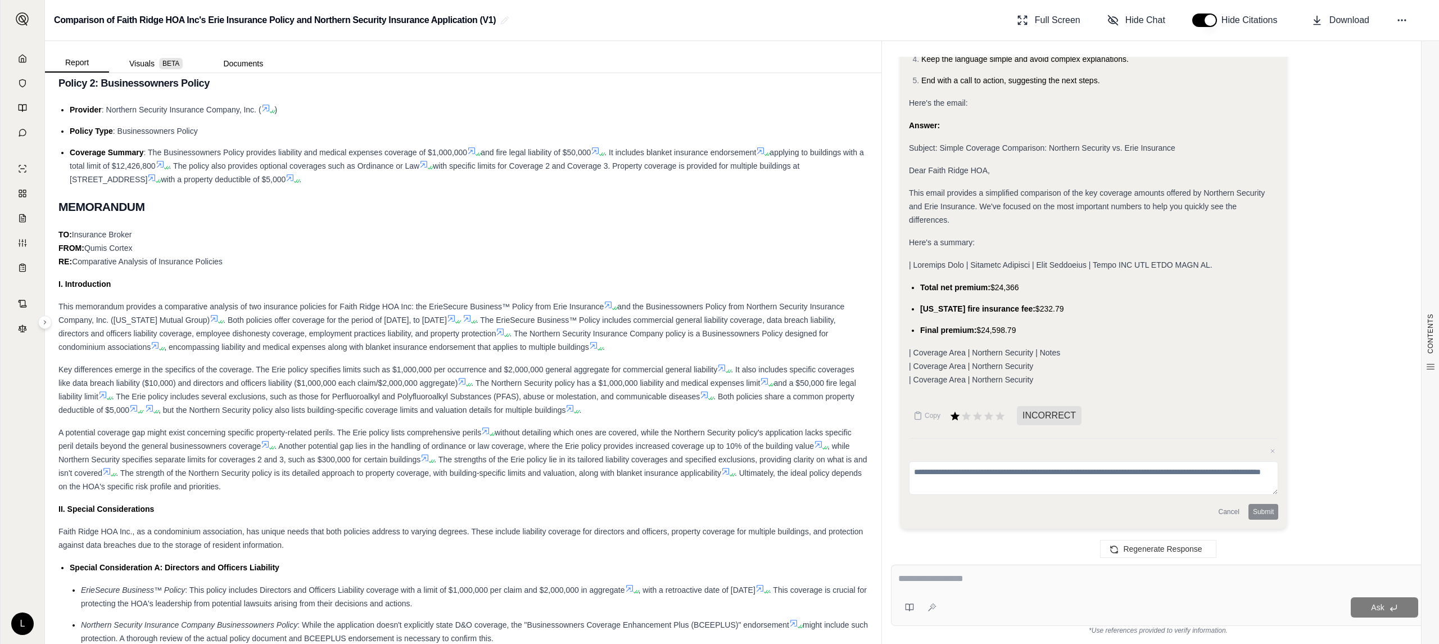
click at [1206, 477] on textarea at bounding box center [1093, 478] width 369 height 34
type textarea "**********"
click at [1265, 514] on button "Submit" at bounding box center [1264, 512] width 30 height 16
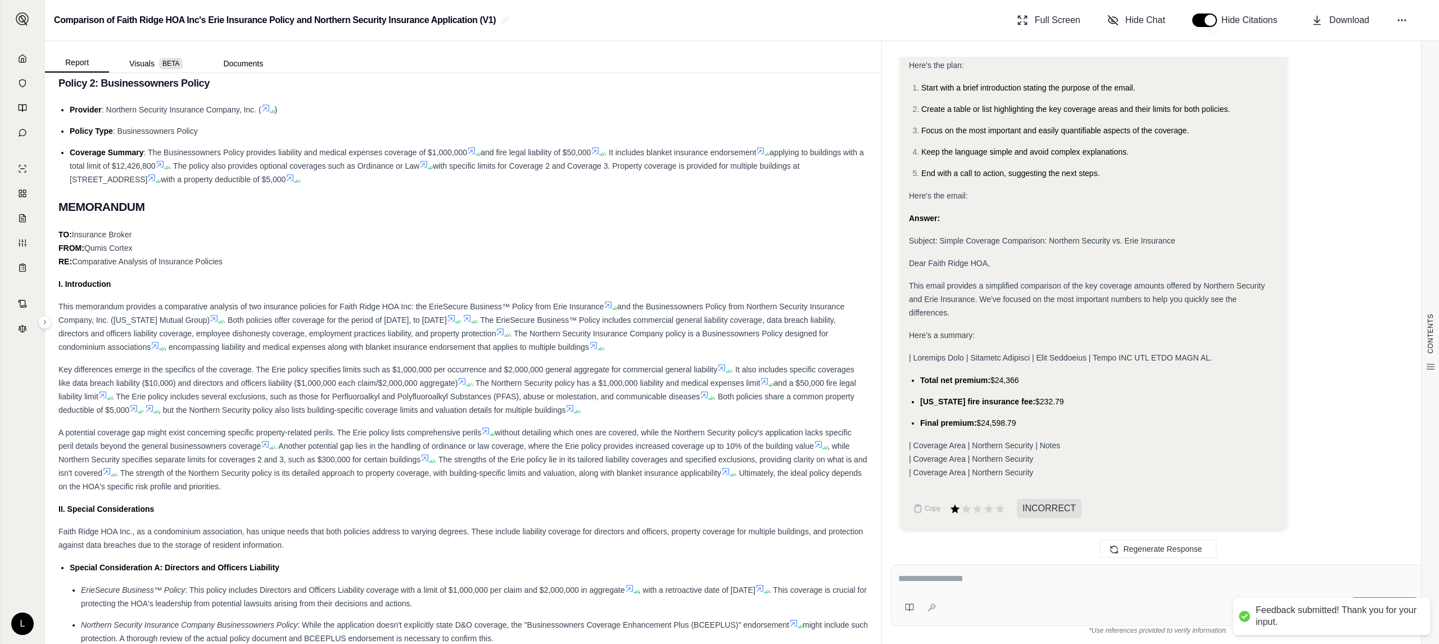
click at [1260, 513] on div "Copy INCORRECT" at bounding box center [1093, 508] width 369 height 22
click at [938, 581] on textarea at bounding box center [1159, 578] width 520 height 13
type textarea "**********"
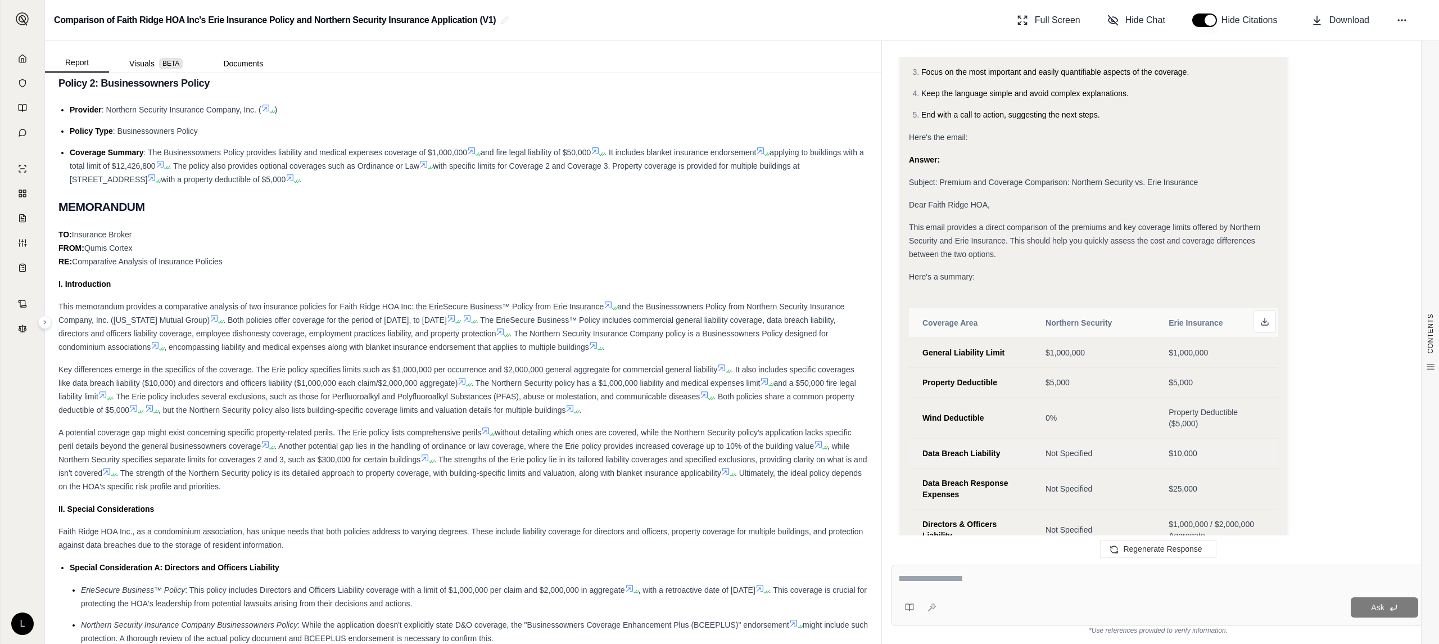
scroll to position [2845, 0]
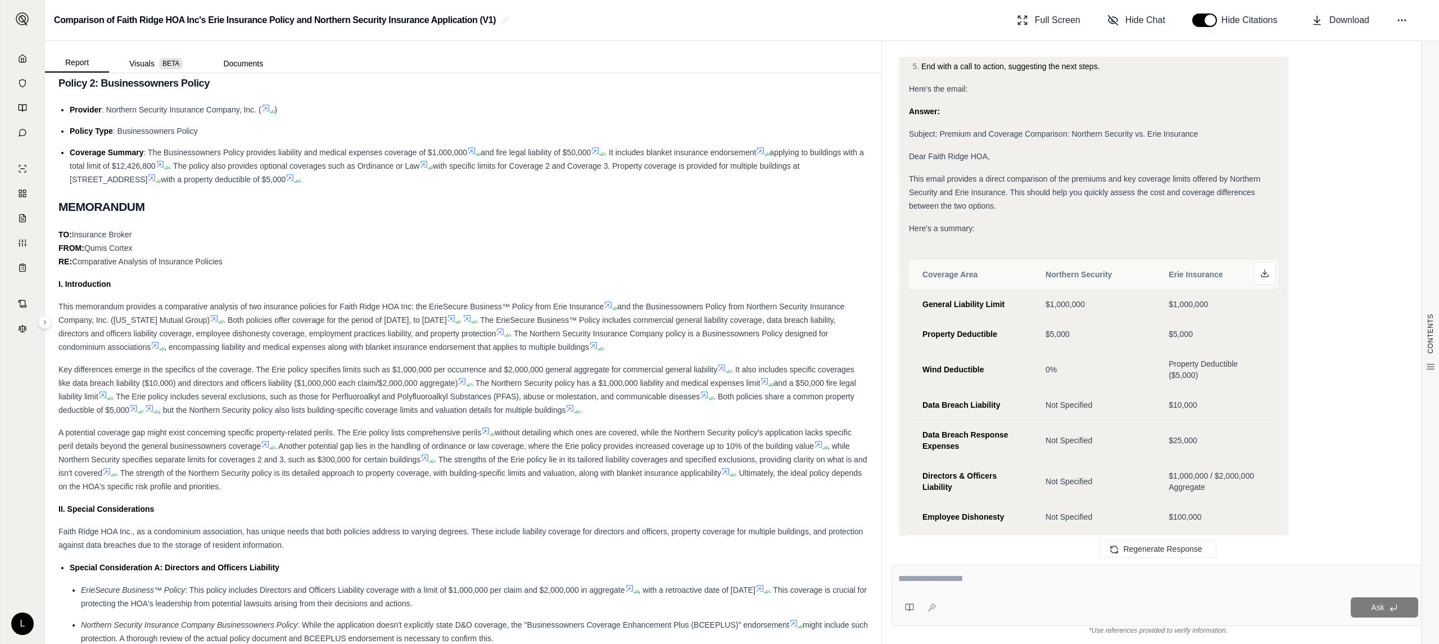
click at [988, 206] on span "This email provides a direct comparison of the premiums and key coverage limits…" at bounding box center [1084, 192] width 351 height 36
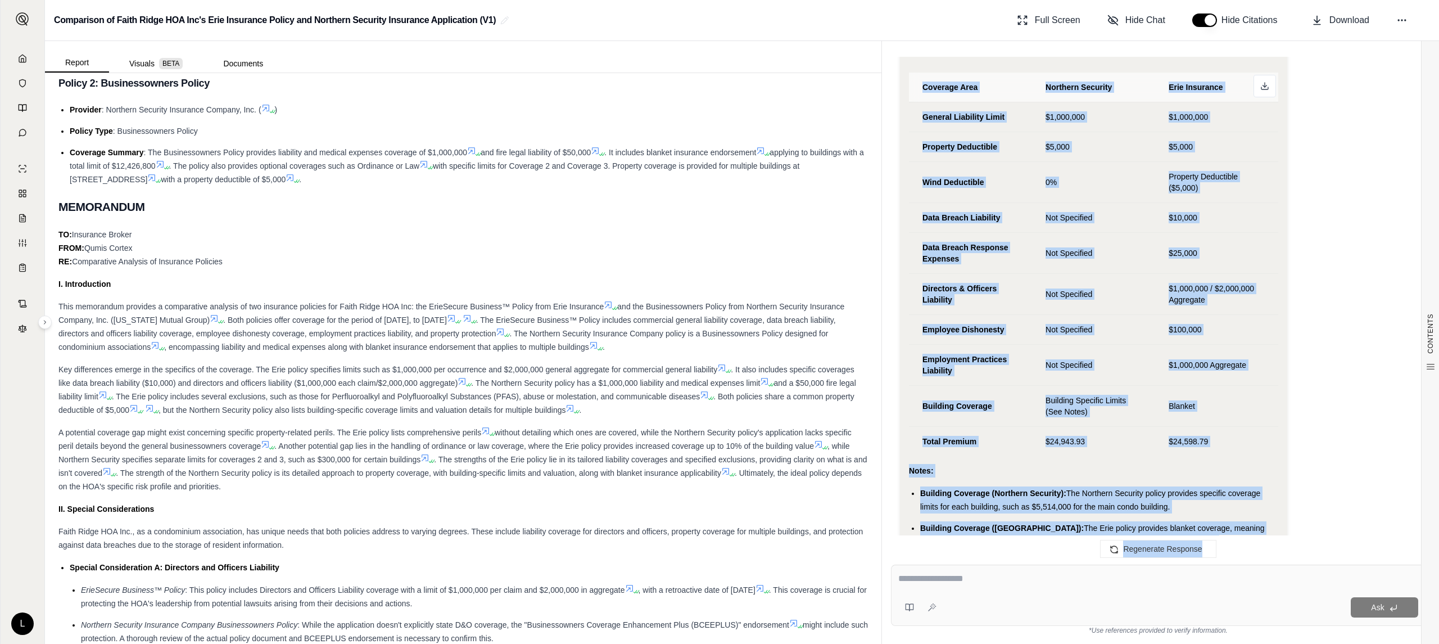
scroll to position [3220, 0]
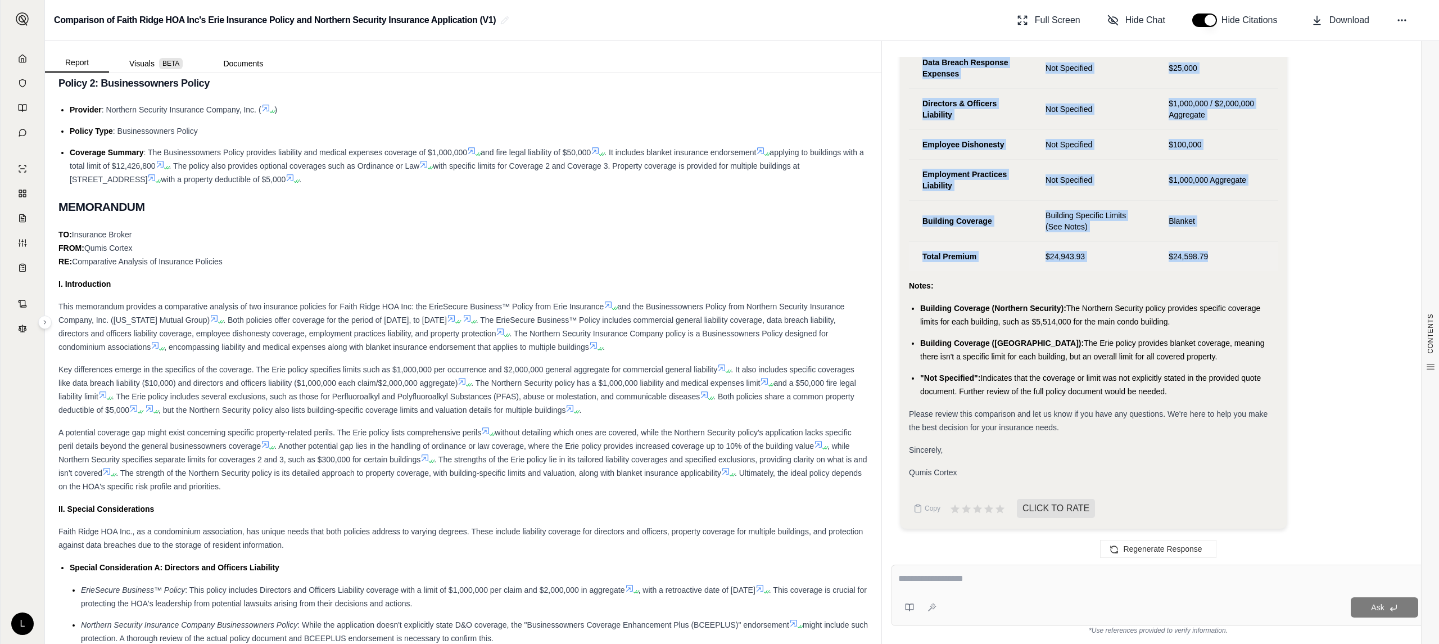
drag, startPoint x: 914, startPoint y: 180, endPoint x: 1219, endPoint y: 250, distance: 313.2
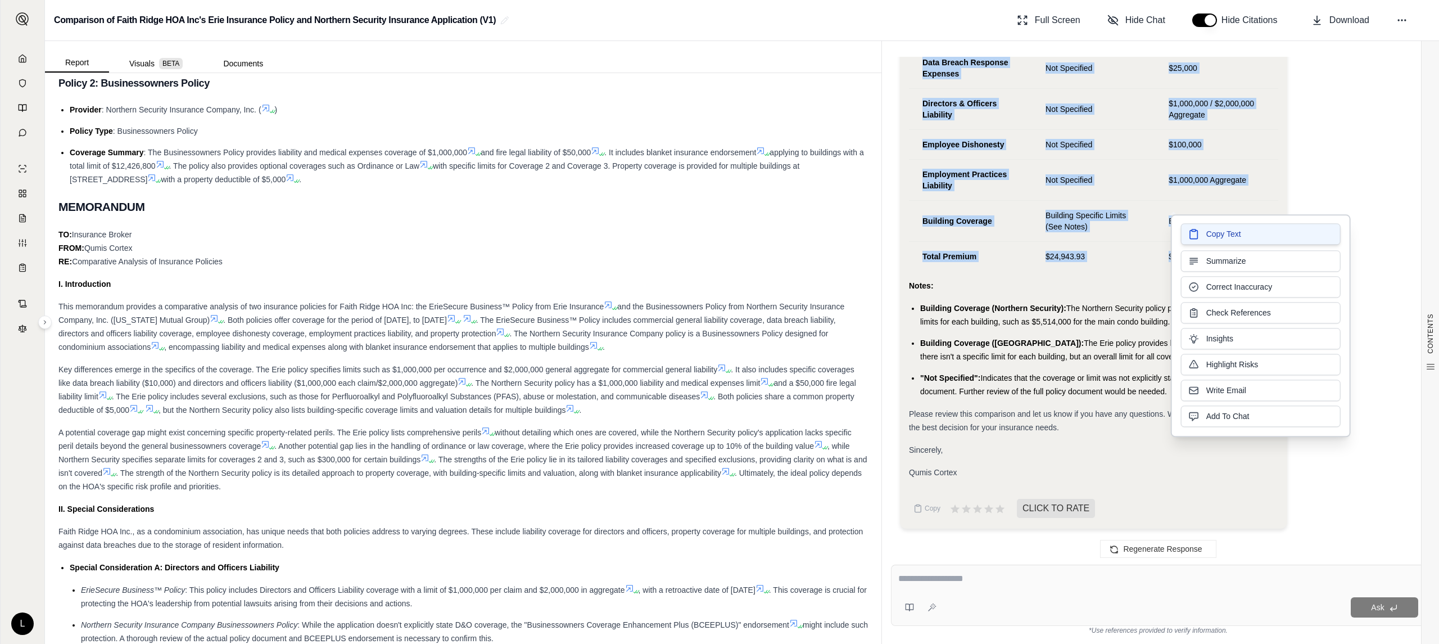
click at [1255, 232] on button "Copy Text" at bounding box center [1261, 233] width 160 height 21
